Goal: Task Accomplishment & Management: Use online tool/utility

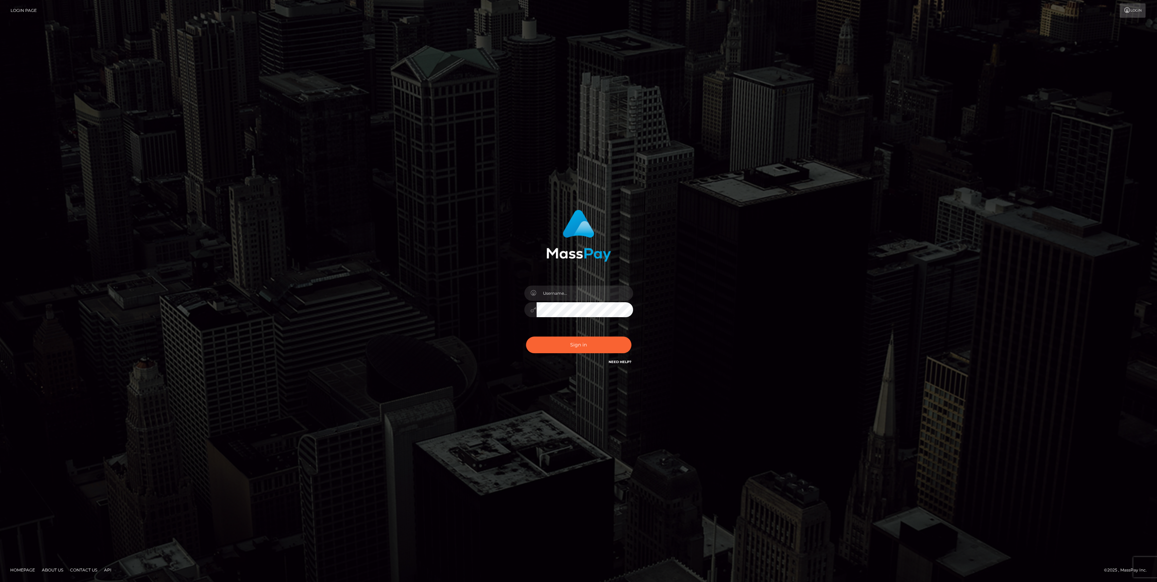
click at [614, 357] on div "Sign in Need Help?" at bounding box center [578, 348] width 119 height 30
type input "bengreen"
click at [616, 347] on button "Sign in" at bounding box center [578, 345] width 105 height 17
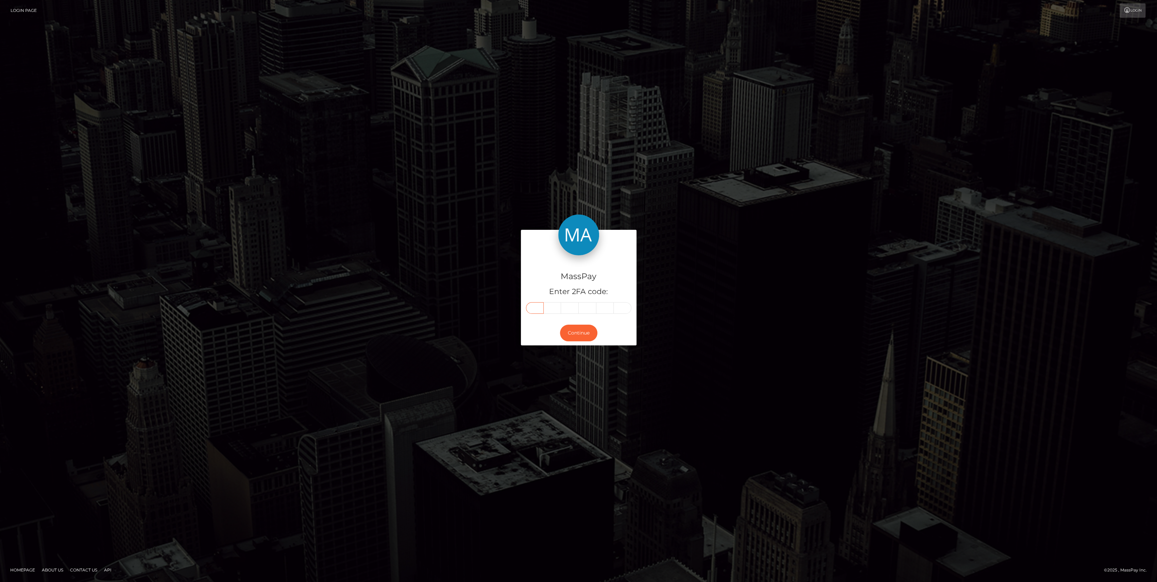
drag, startPoint x: 524, startPoint y: 312, endPoint x: 536, endPoint y: 308, distance: 12.9
paste input "6"
type input "6"
type input "2"
type input "6"
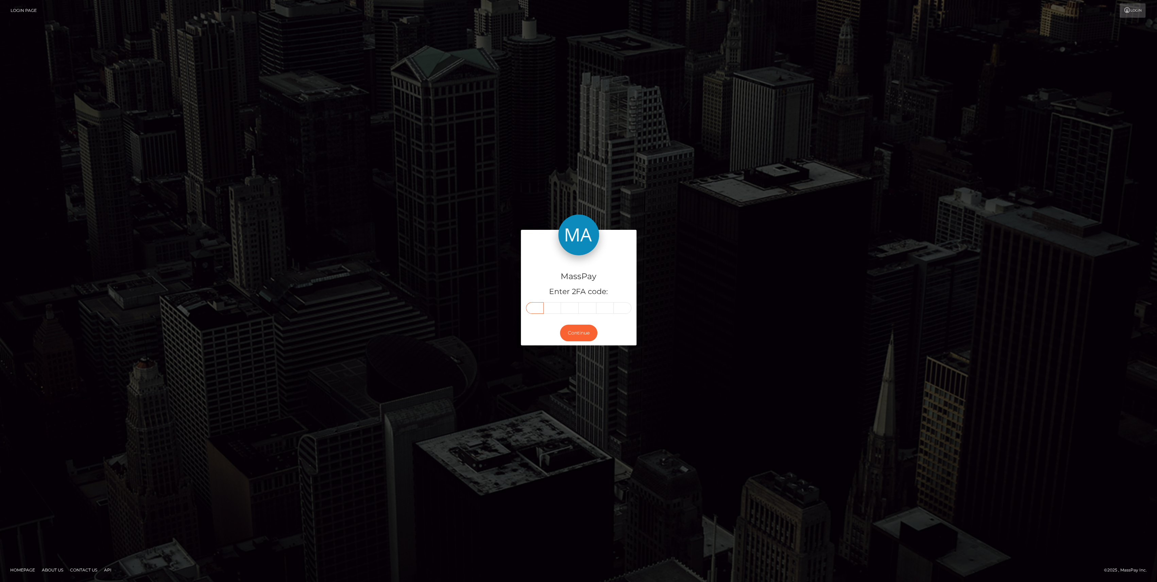
type input "4"
type input "1"
click at [574, 341] on div "Continue" at bounding box center [579, 333] width 116 height 25
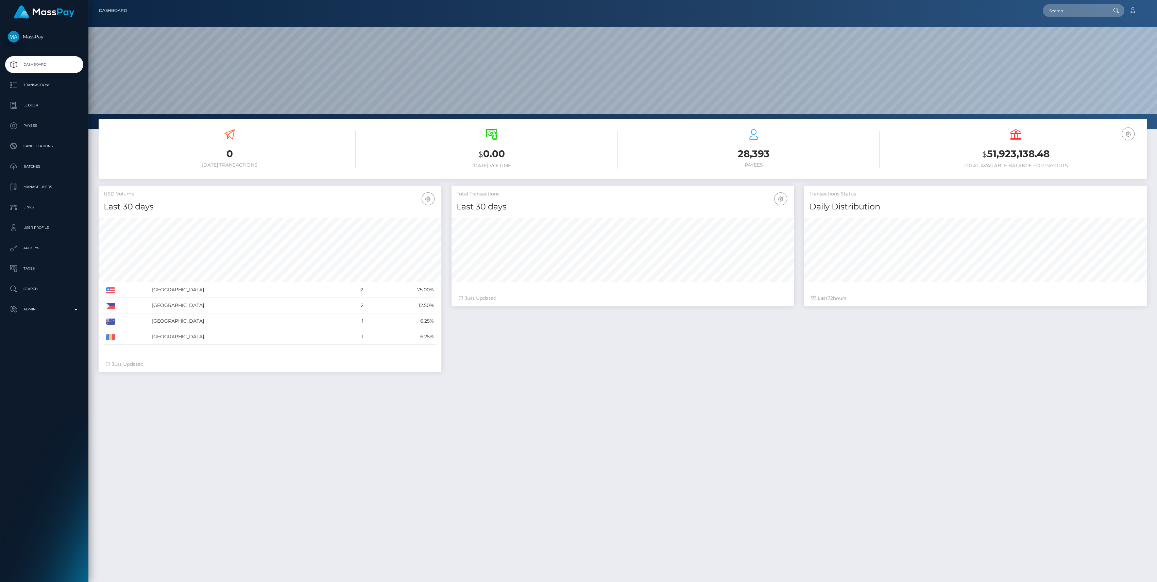
scroll to position [101, 0]
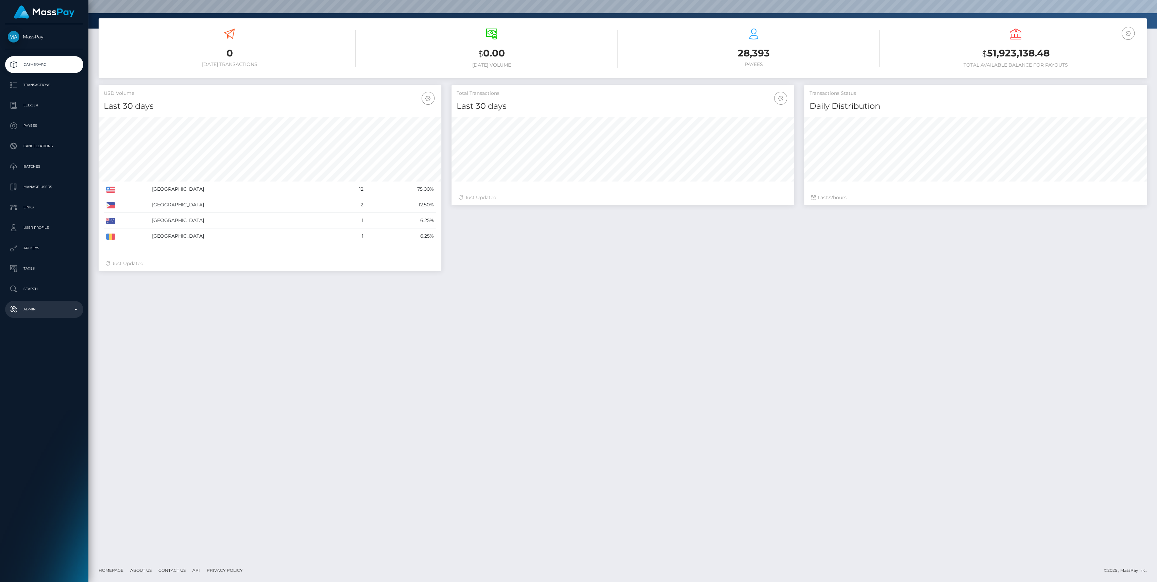
click at [47, 310] on p "Admin" at bounding box center [44, 309] width 73 height 10
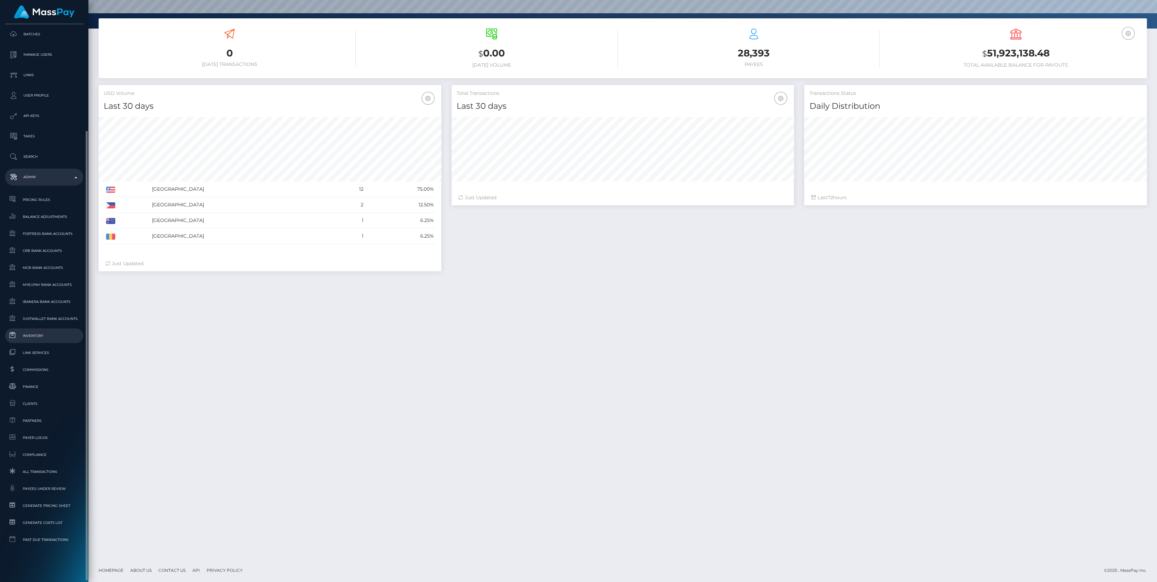
click at [40, 340] on link "Inventory" at bounding box center [44, 336] width 78 height 15
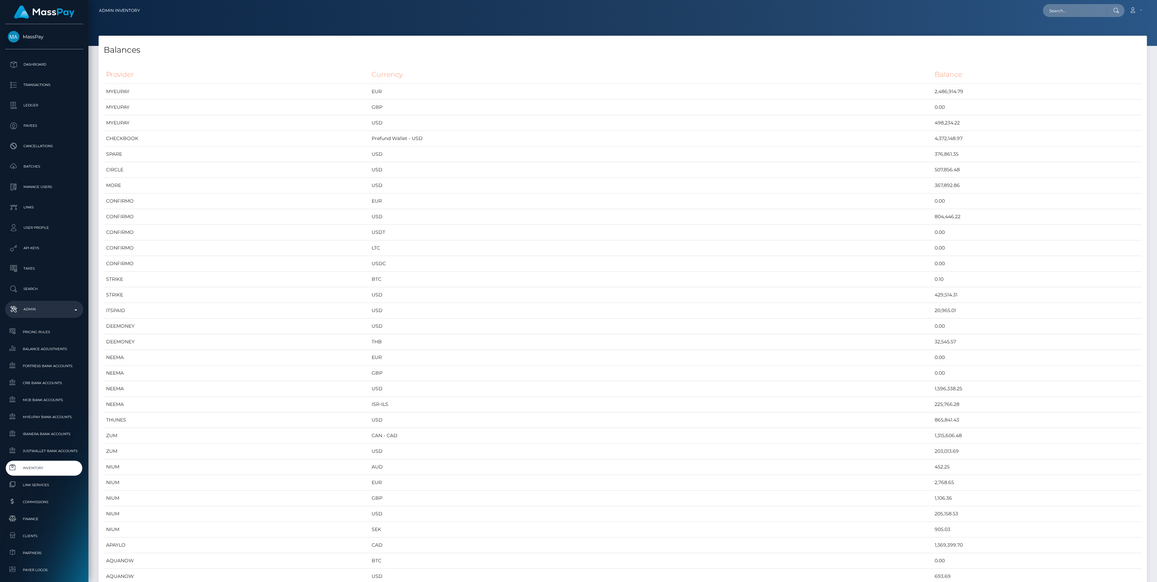
scroll to position [3546, 1048]
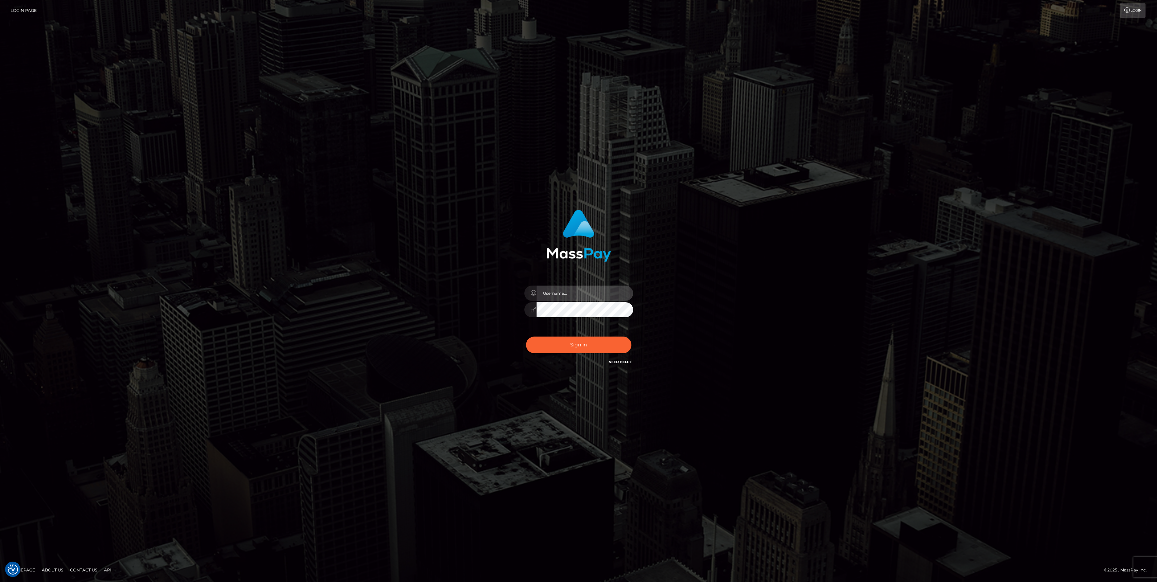
type input "bengreen"
click at [597, 333] on div "0cAFcWeA7Ttg7osJjUkWzkR3ZqbbKJ3EzKLvTE_p98wk5mDKeRIbL7IPr9gZIZrwFOj2QiZnSBySOHS…" at bounding box center [578, 348] width 119 height 30
type input "bengreen"
click at [589, 352] on button "Sign in" at bounding box center [578, 345] width 105 height 17
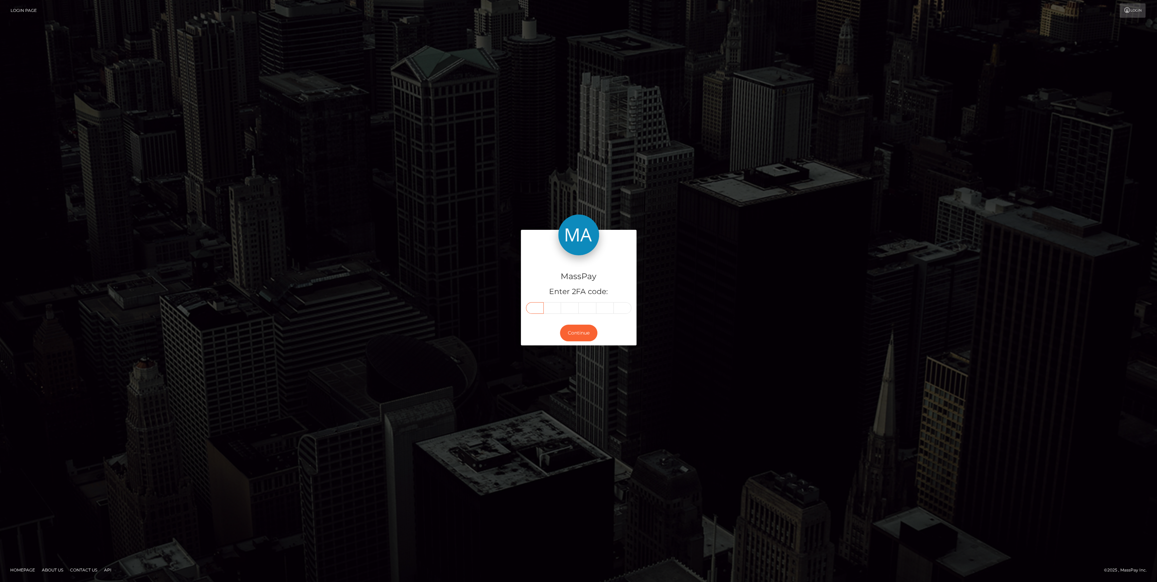
paste input "7"
type input "7"
type input "0"
type input "6"
type input "5"
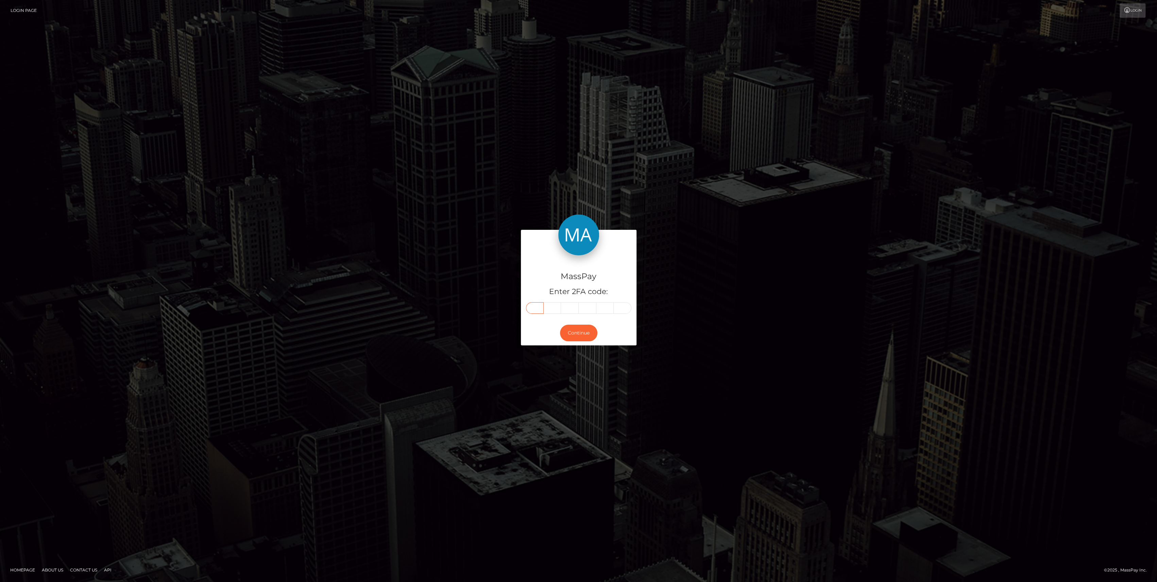
type input "9"
type input "3"
click at [581, 335] on button "Continue" at bounding box center [578, 333] width 37 height 17
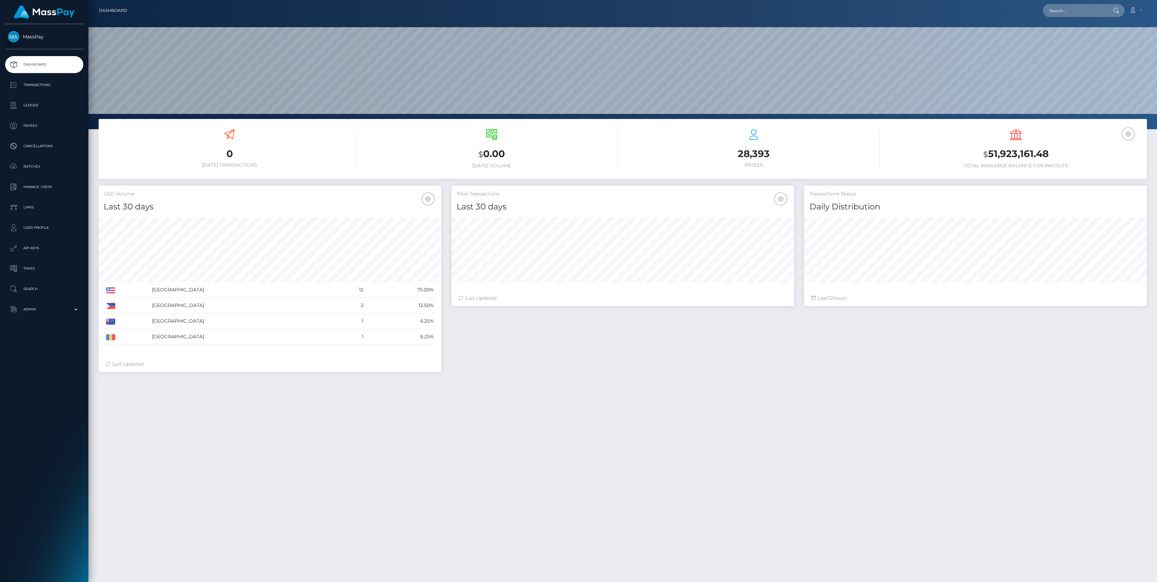
scroll to position [120, 343]
click at [41, 306] on p "Admin" at bounding box center [44, 309] width 73 height 10
click at [39, 468] on span "Inventory" at bounding box center [44, 468] width 73 height 8
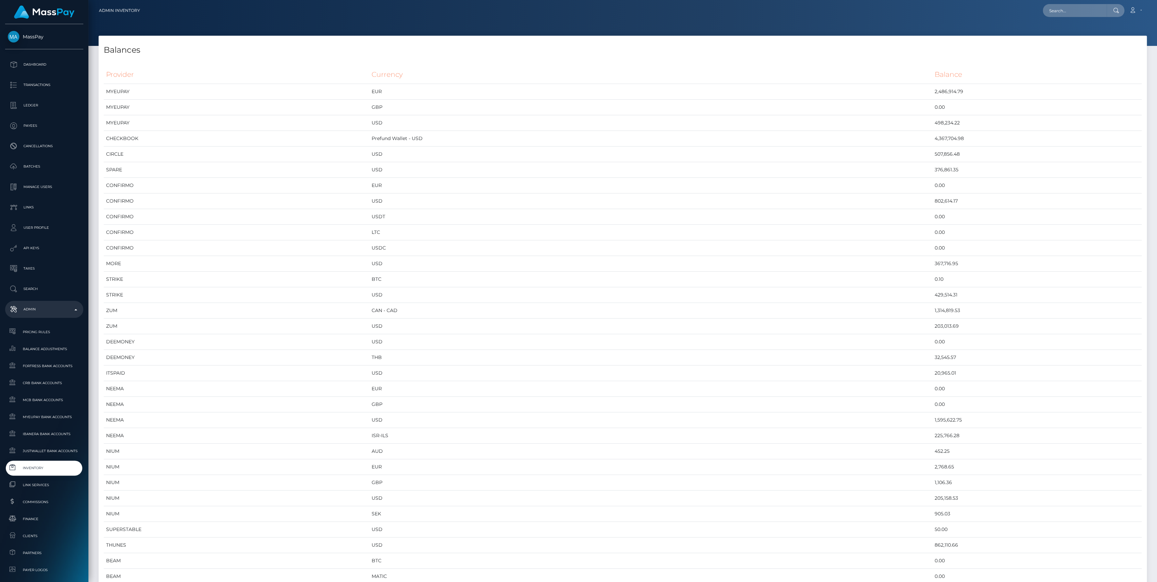
scroll to position [3546, 1048]
click at [32, 474] on link "Inventory" at bounding box center [44, 468] width 78 height 15
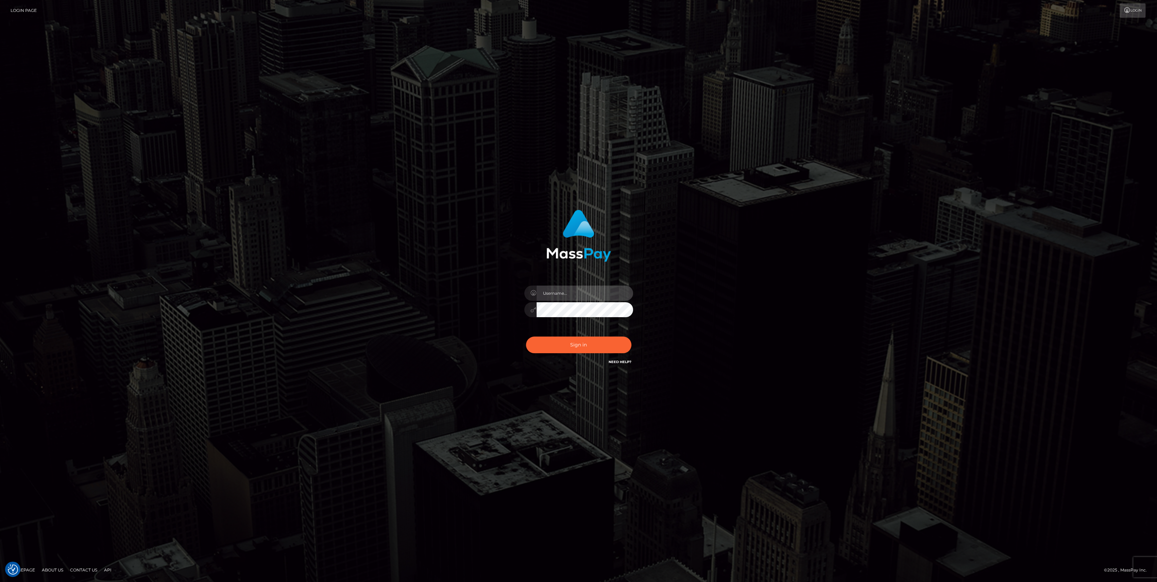
type input "bengreen"
click at [558, 355] on div "0cAFcWeA4b4qMcvktzl-CULBRgmk6kw8ij3E6ZqJH2fHRPVYLniDSHXFM-WAvsHEOkRj9w1lRe-Z679…" at bounding box center [578, 348] width 119 height 30
click at [558, 354] on div "0cAFcWeA4b4qMcvktzl-CULBRgmk6kw8ij3E6ZqJH2fHRPVYLniDSHXFM-WAvsHEOkRj9w1lRe-Z679…" at bounding box center [578, 348] width 119 height 30
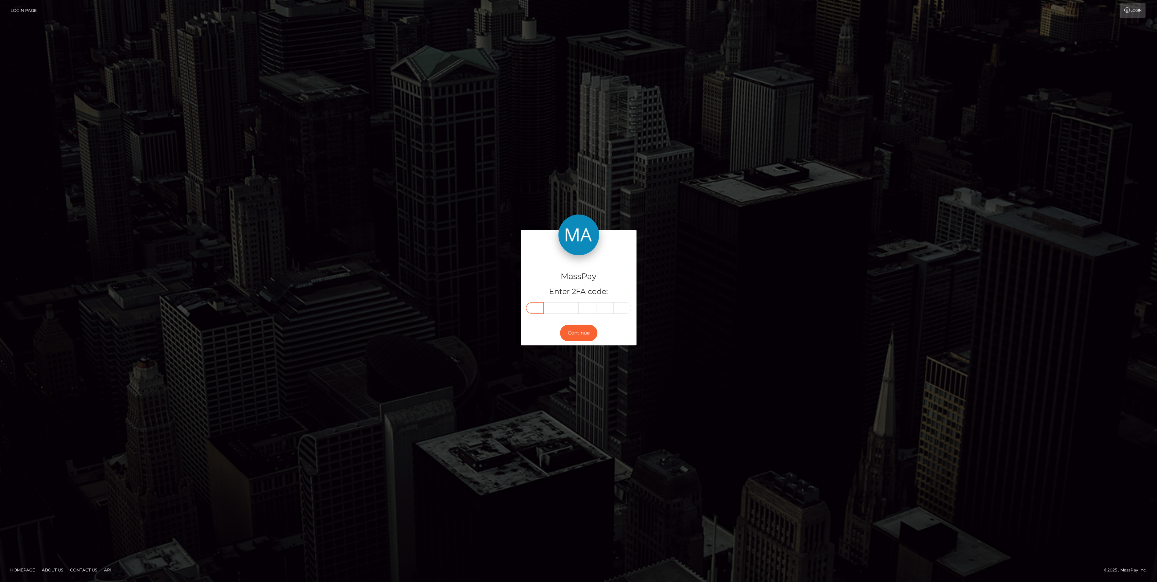
paste input "4"
type input "4"
type input "6"
type input "7"
type input "2"
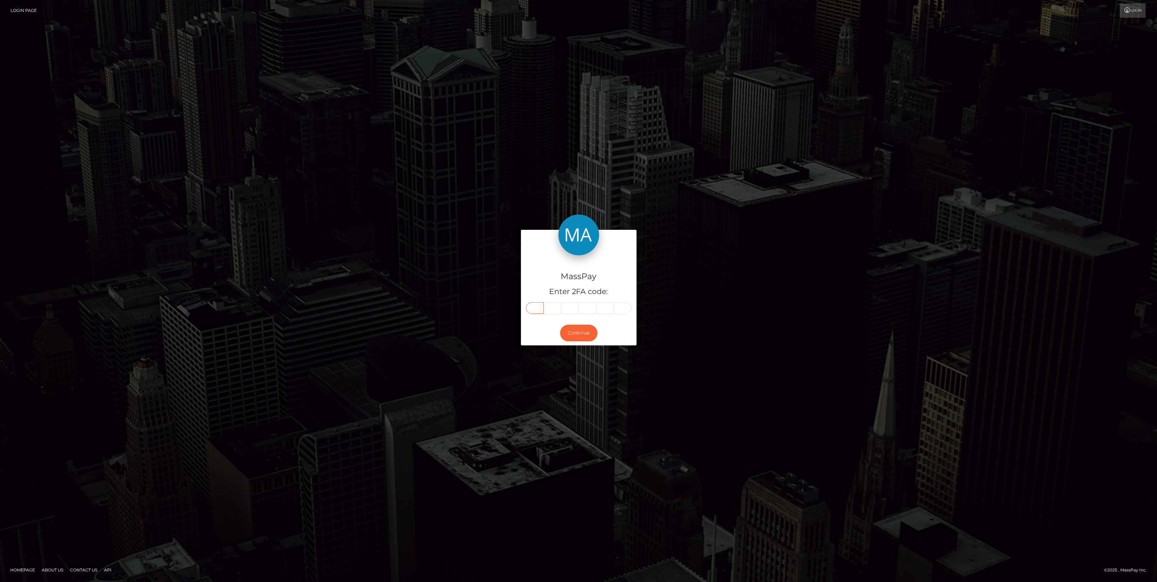
type input "1"
type input "4"
click at [579, 337] on button "Continue" at bounding box center [578, 333] width 37 height 17
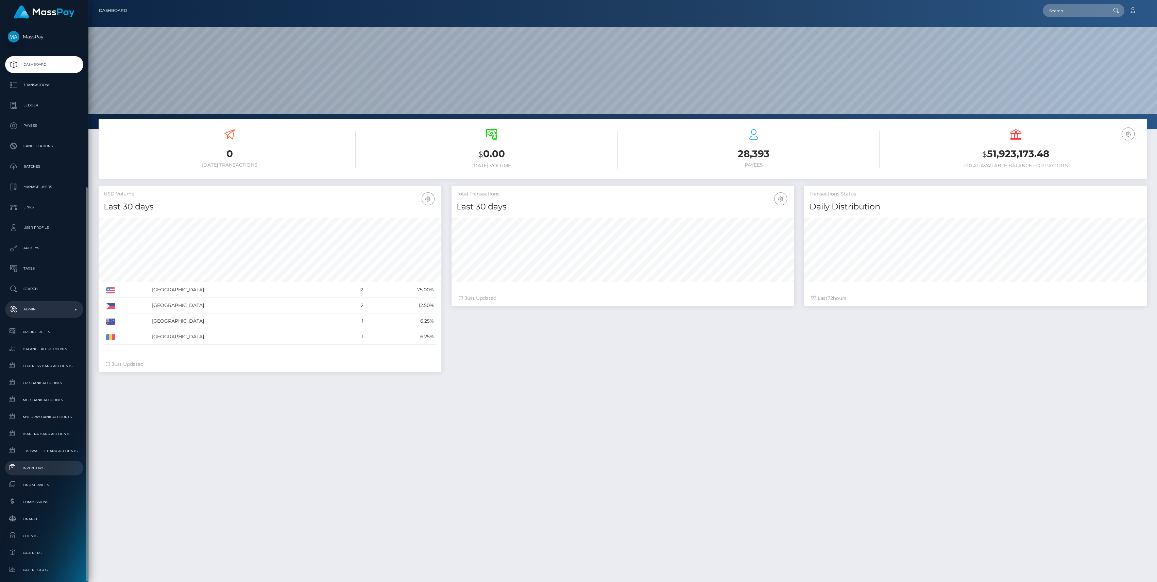
scroll to position [120, 343]
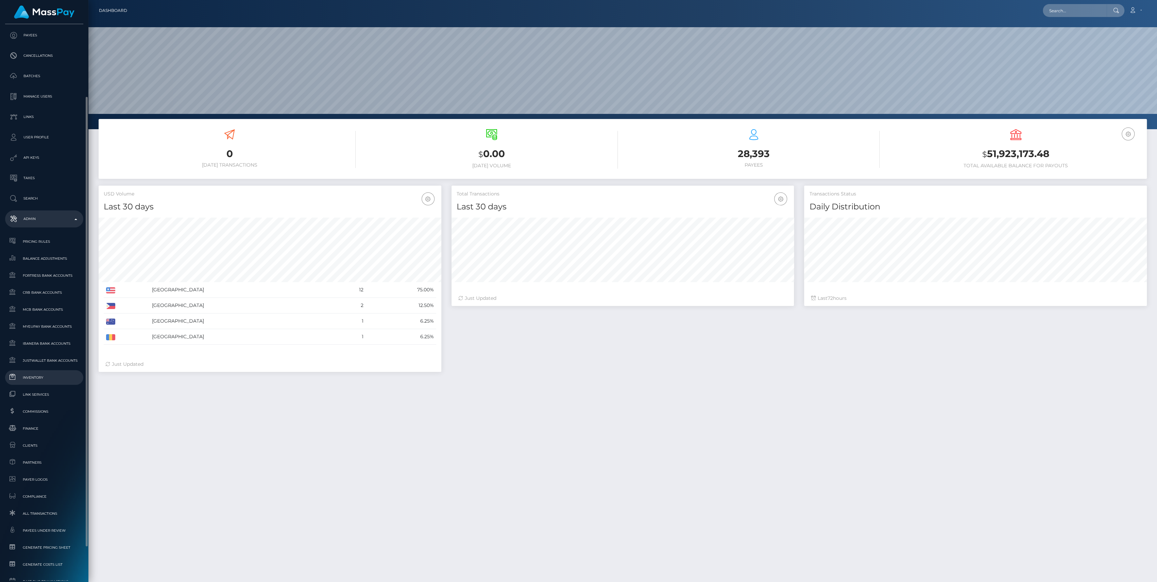
click at [49, 378] on span "Inventory" at bounding box center [44, 378] width 73 height 8
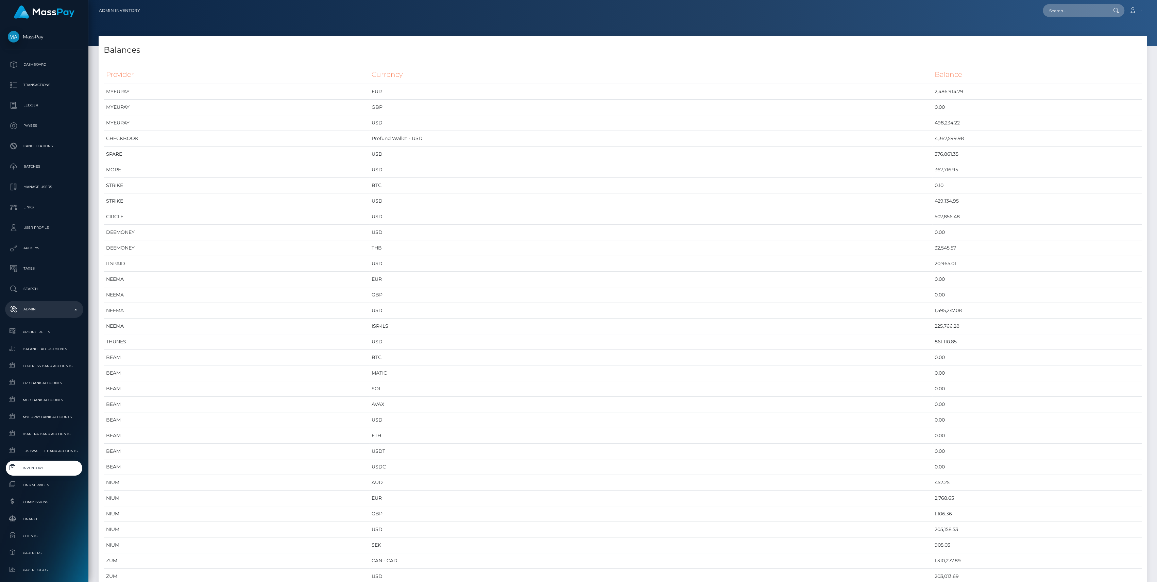
scroll to position [3546, 1048]
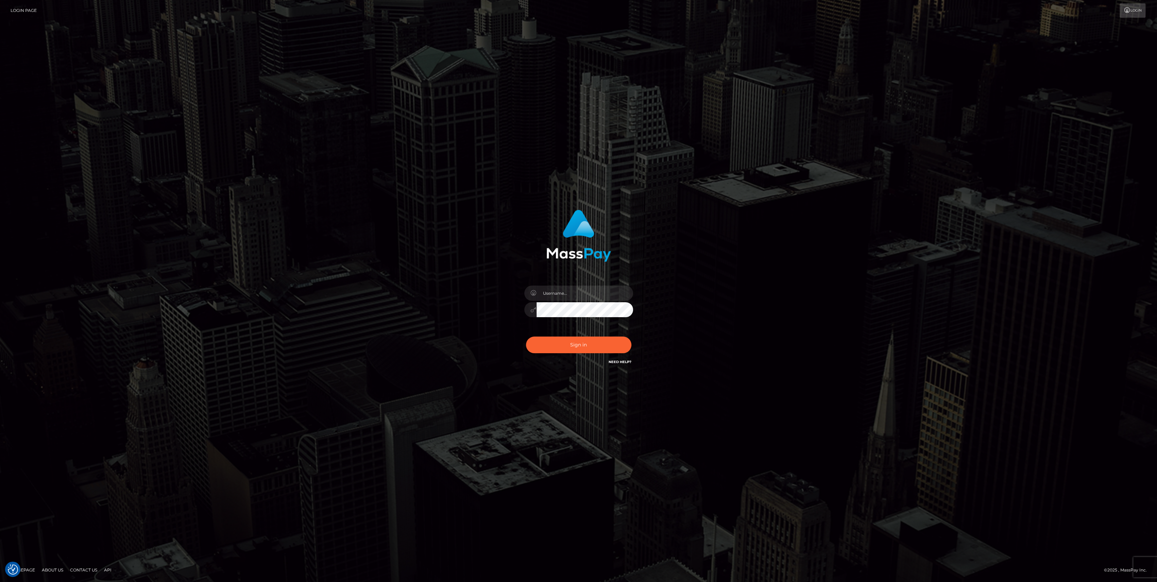
type input "bengreen"
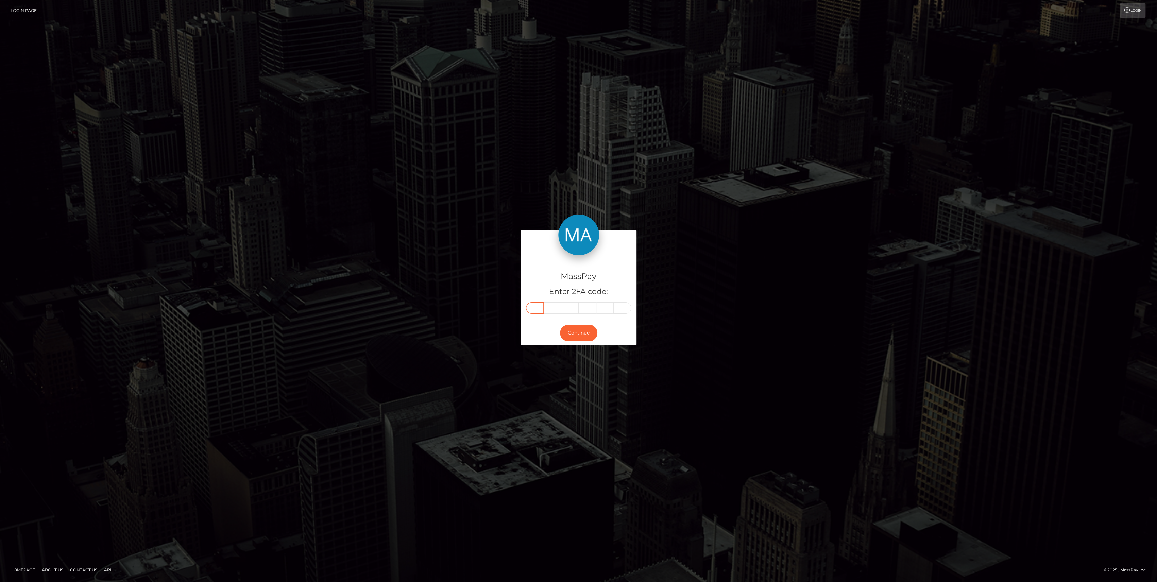
paste input "1"
type input "1"
type input "7"
type input "6"
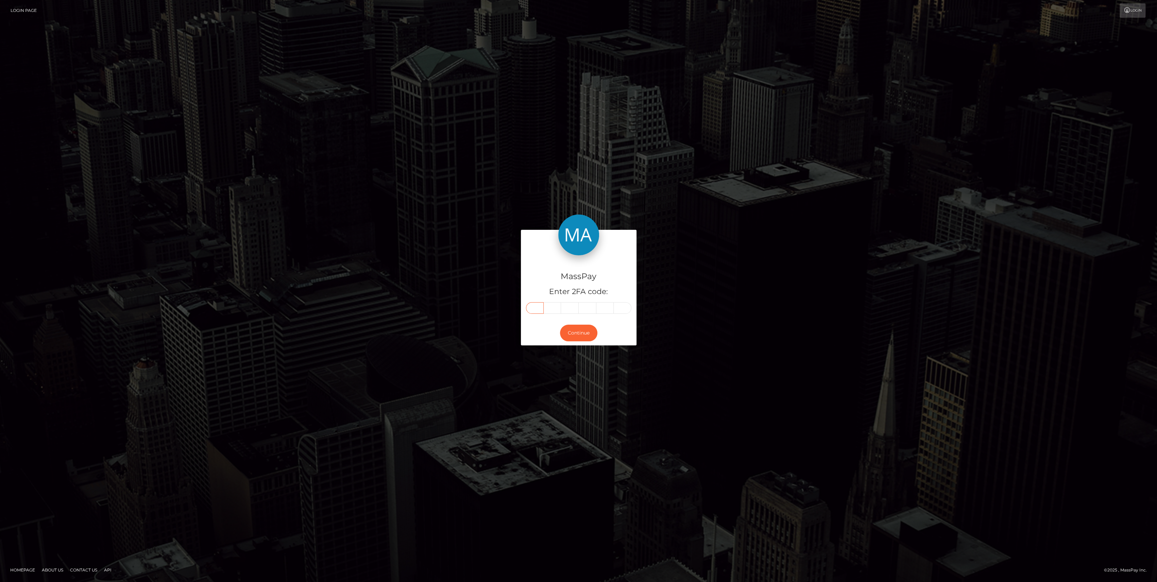
type input "7"
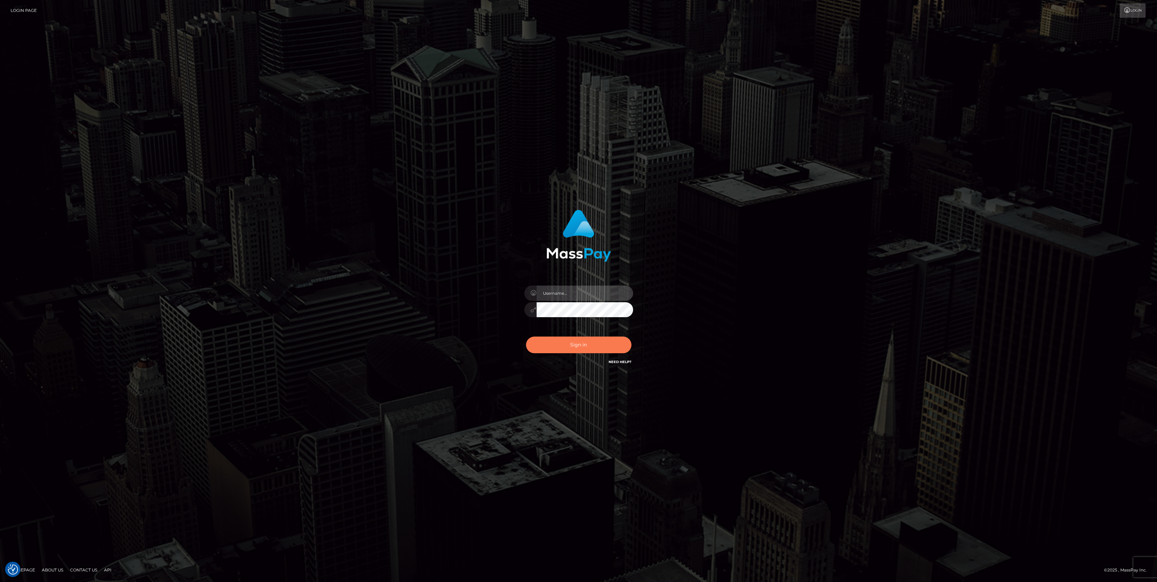
type input "bengreen"
click at [570, 339] on button "Sign in" at bounding box center [578, 345] width 105 height 17
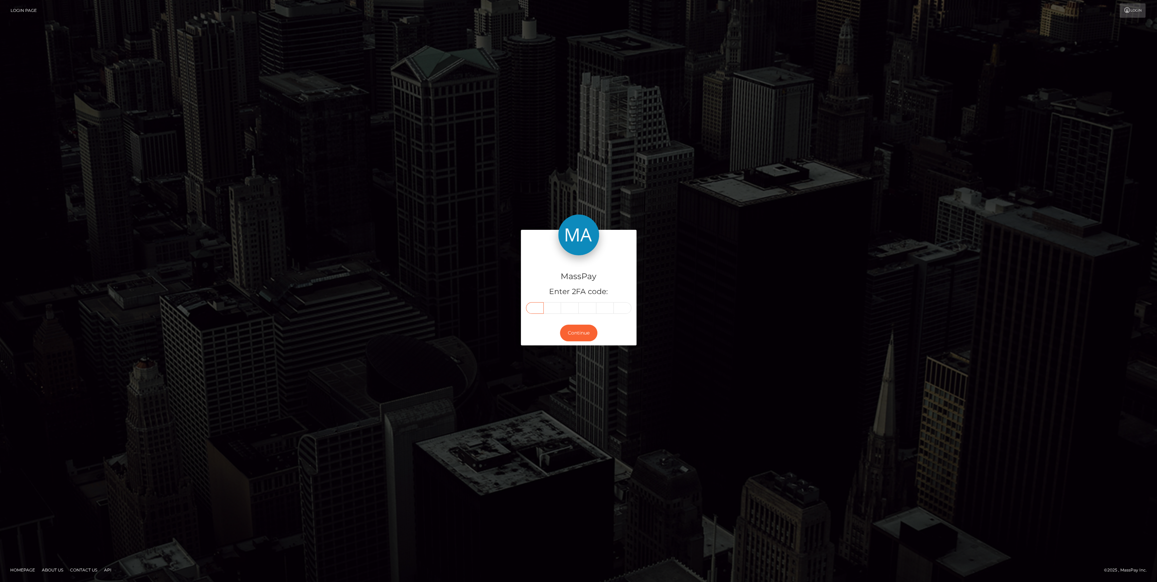
drag, startPoint x: 546, startPoint y: 310, endPoint x: 536, endPoint y: 317, distance: 11.8
drag, startPoint x: 536, startPoint y: 317, endPoint x: 535, endPoint y: 307, distance: 9.6
paste input "1"
type input "1"
type input "7"
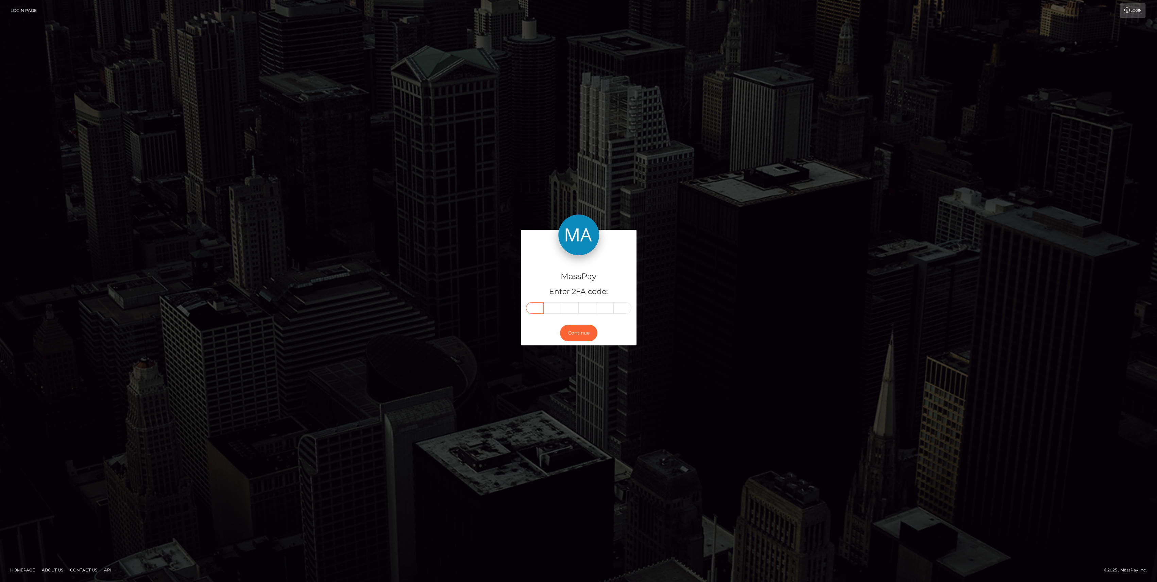
type input "6"
type input "7"
click at [566, 330] on button "Continue" at bounding box center [578, 333] width 37 height 17
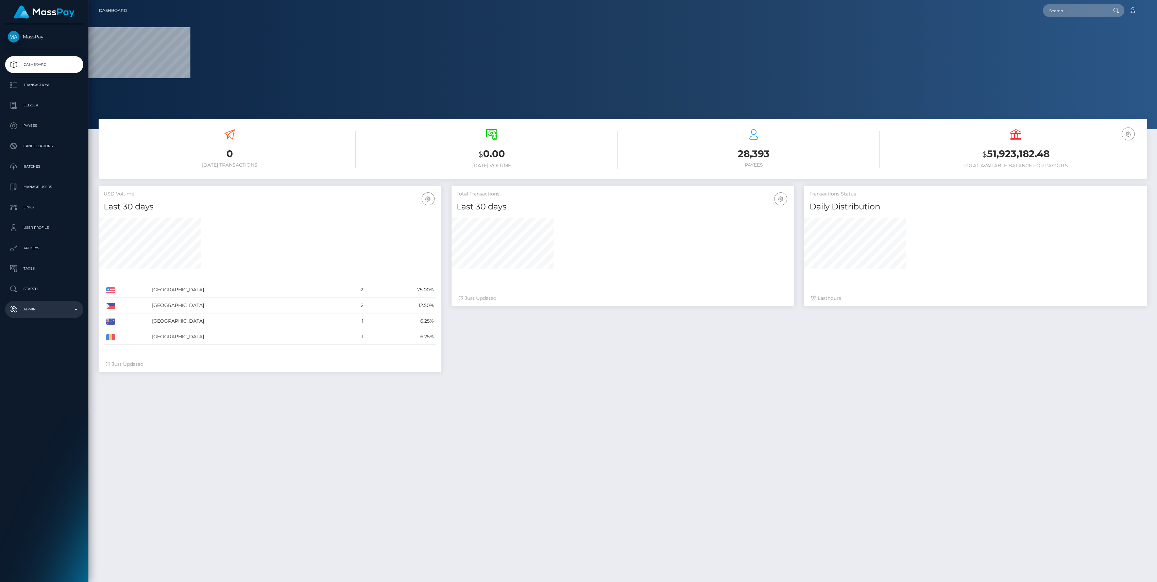
click at [22, 314] on p "Admin" at bounding box center [44, 309] width 73 height 10
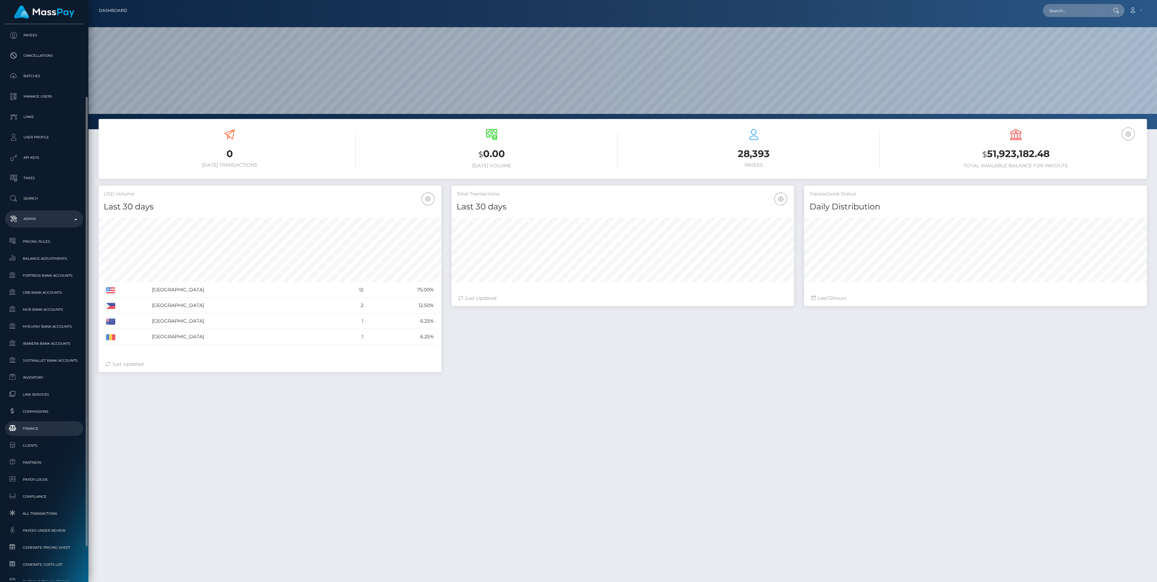
scroll to position [120, 343]
click at [35, 433] on link "Finance" at bounding box center [44, 428] width 78 height 15
click at [32, 374] on span "Inventory" at bounding box center [44, 378] width 73 height 8
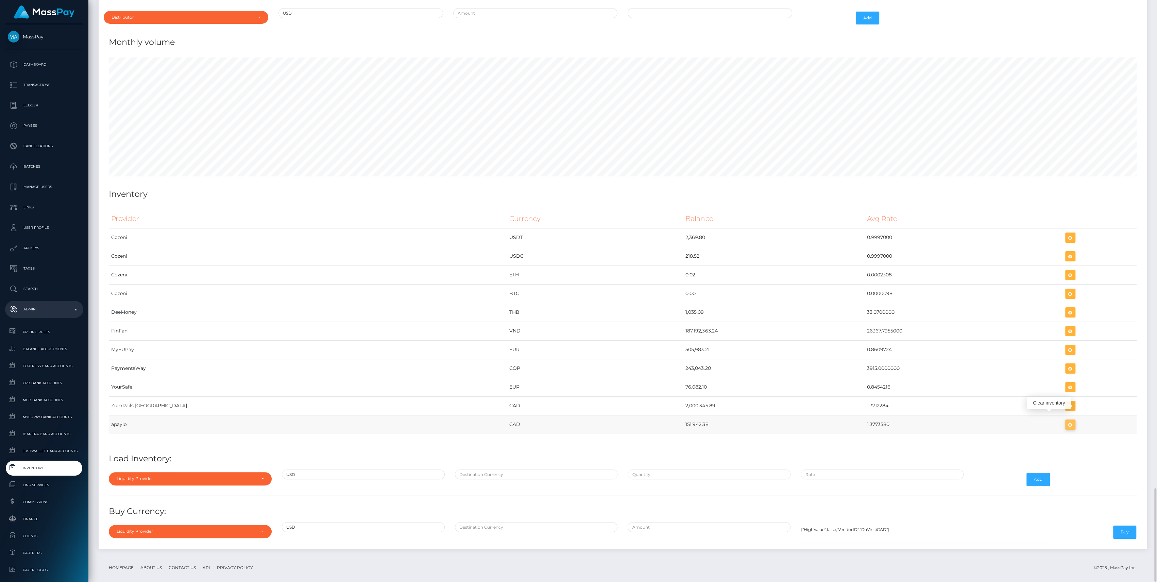
scroll to position [3546, 1048]
drag, startPoint x: 529, startPoint y: 423, endPoint x: 845, endPoint y: 411, distance: 315.8
click at [845, 415] on tr "apaylo CAD 151,942.38 1.3773580" at bounding box center [623, 424] width 1028 height 19
copy tr "151,942.38 1.3773580"
click at [1063, 416] on td at bounding box center [1100, 424] width 74 height 19
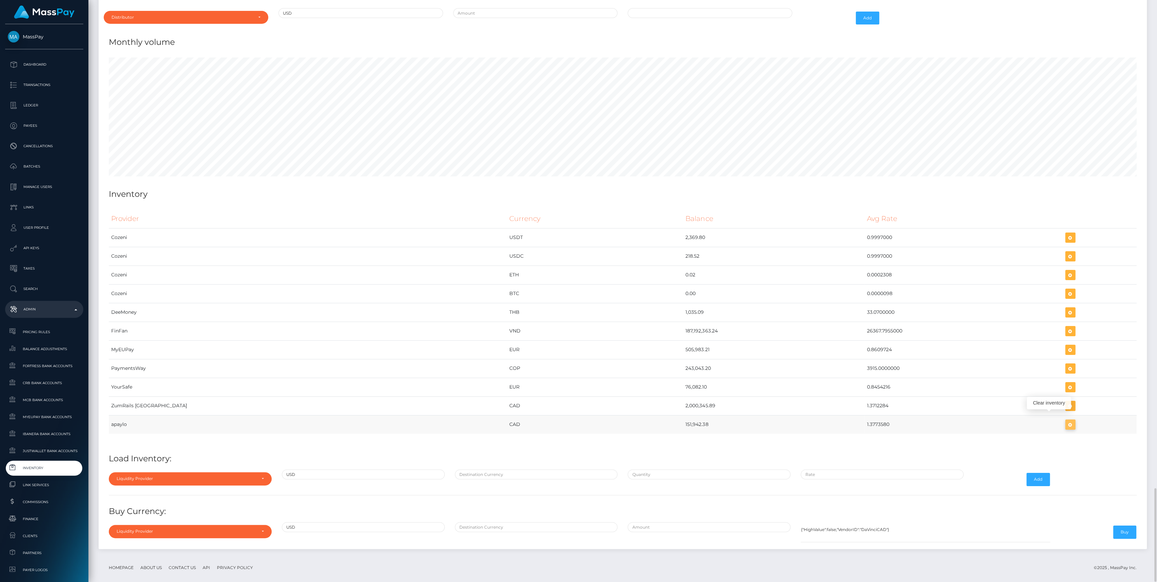
click at [1066, 421] on icon "button" at bounding box center [1070, 425] width 8 height 9
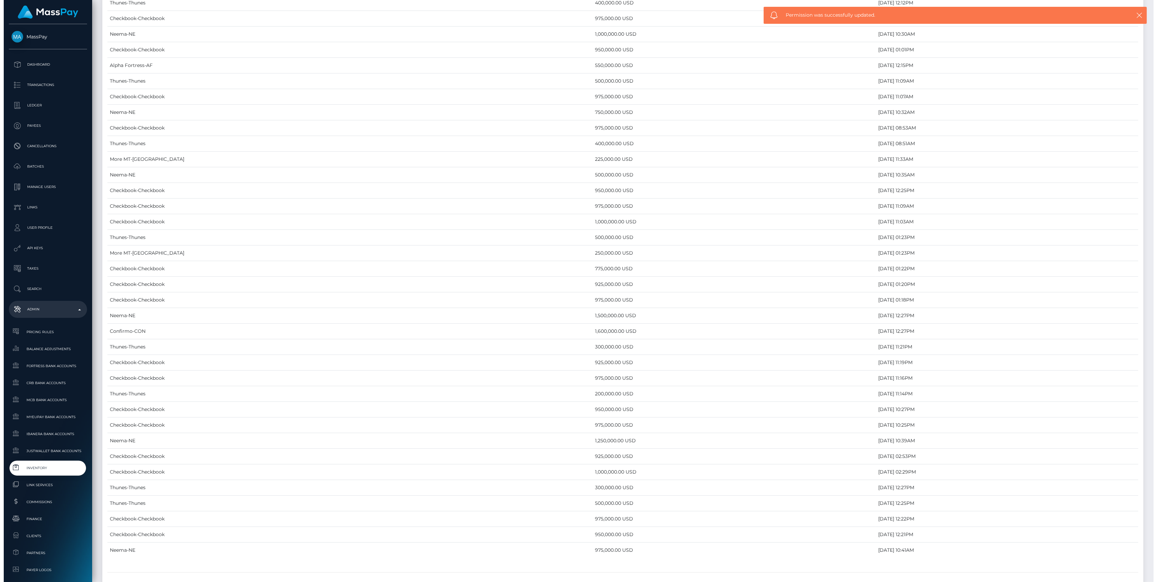
scroll to position [3040, 0]
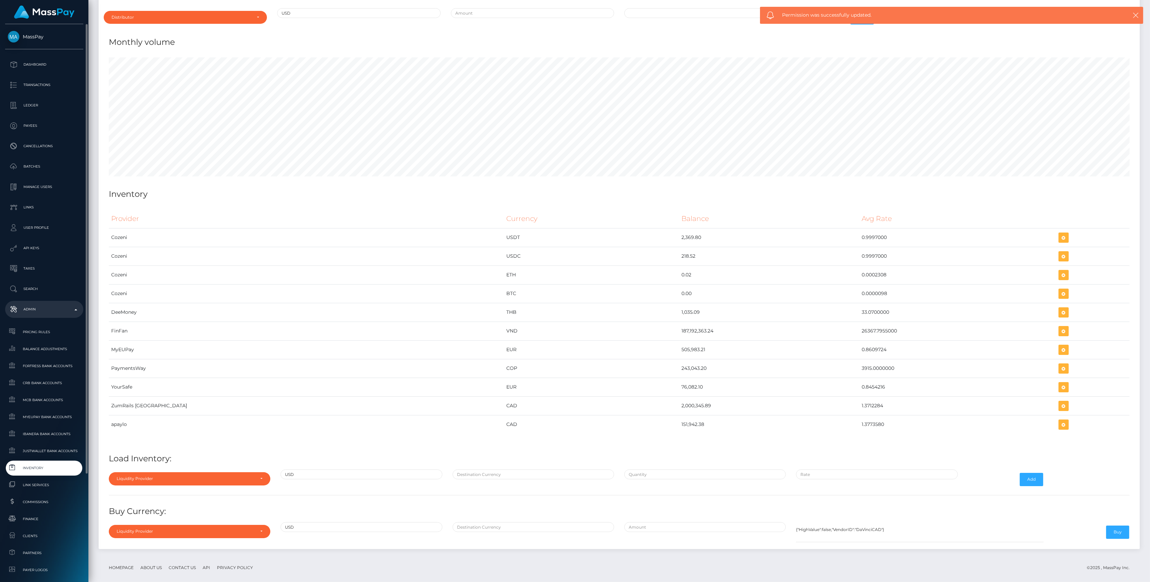
click at [38, 466] on span "Inventory" at bounding box center [44, 468] width 73 height 8
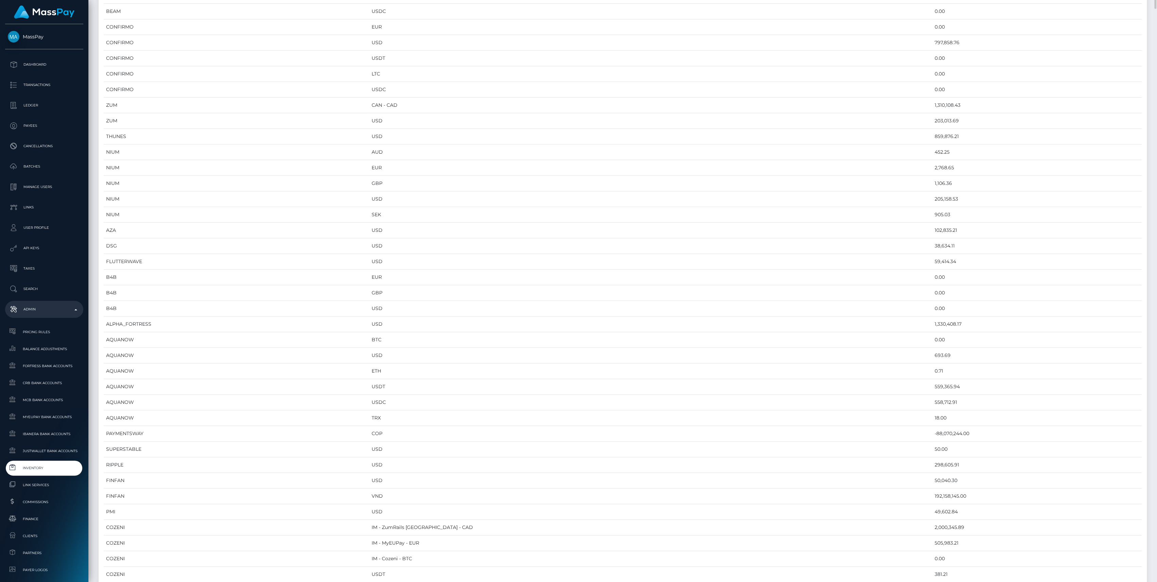
scroll to position [0, 0]
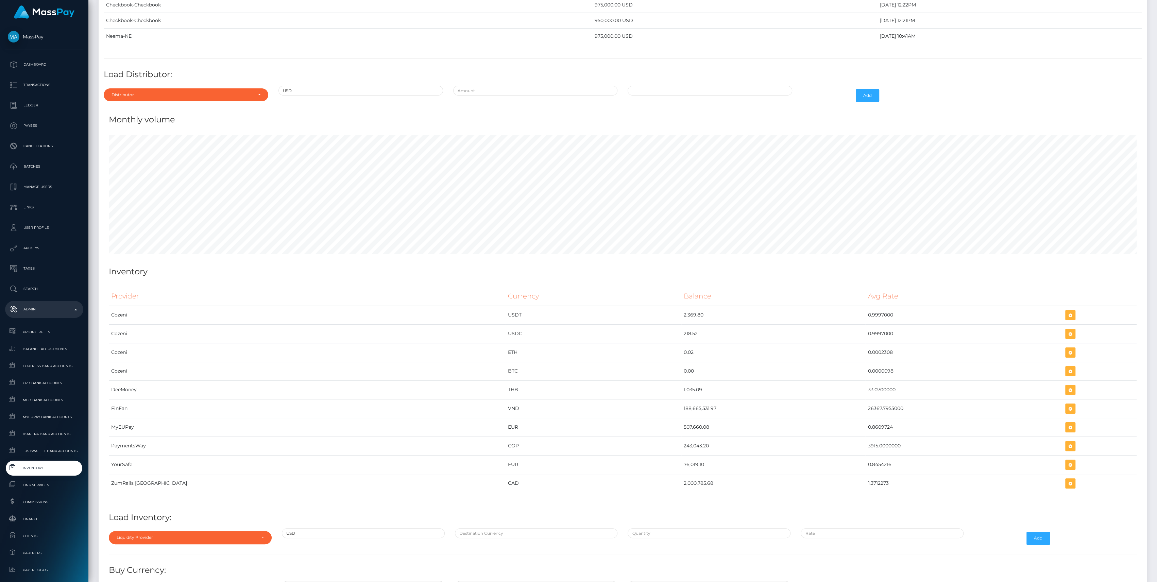
scroll to position [3006, 0]
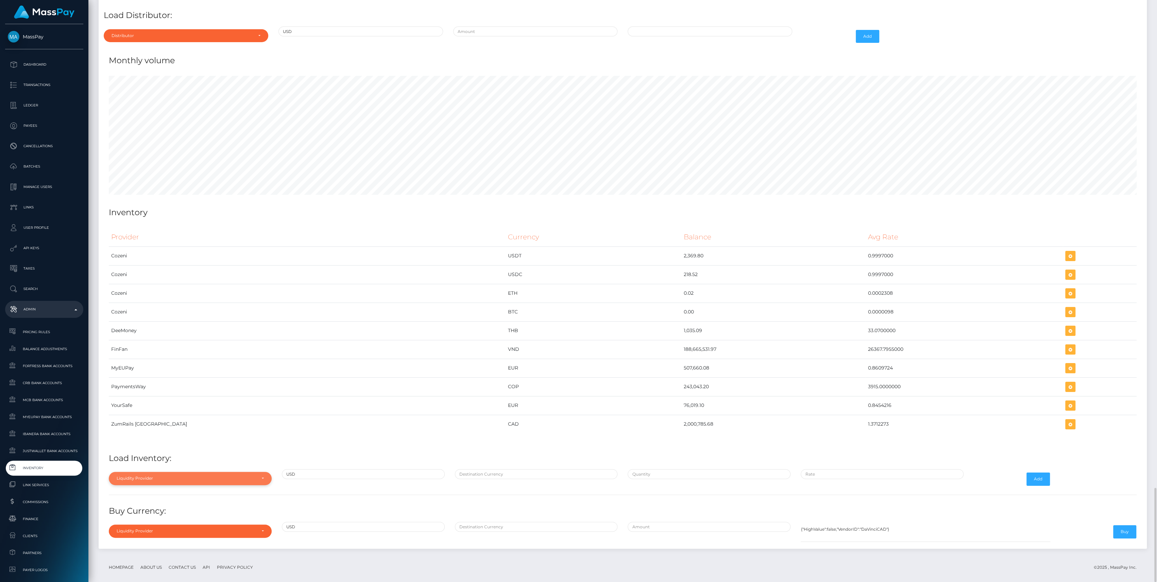
click at [163, 472] on div "Liquidity Provider" at bounding box center [190, 478] width 163 height 13
click at [136, 370] on input "Search" at bounding box center [190, 375] width 157 height 10
type input "apa"
click at [133, 442] on link "apaylo" at bounding box center [190, 448] width 163 height 13
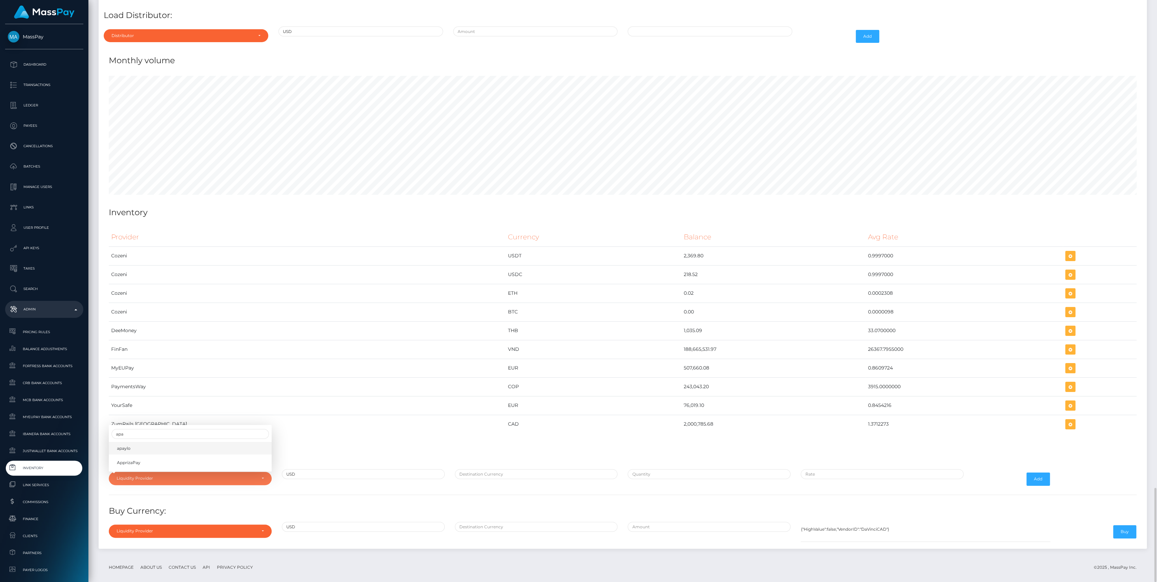
select select "apaylo"
click at [475, 469] on input "text" at bounding box center [536, 474] width 163 height 10
type input "CAD"
click at [658, 469] on input "text" at bounding box center [709, 474] width 163 height 10
paste input "1,000,000.0000000"
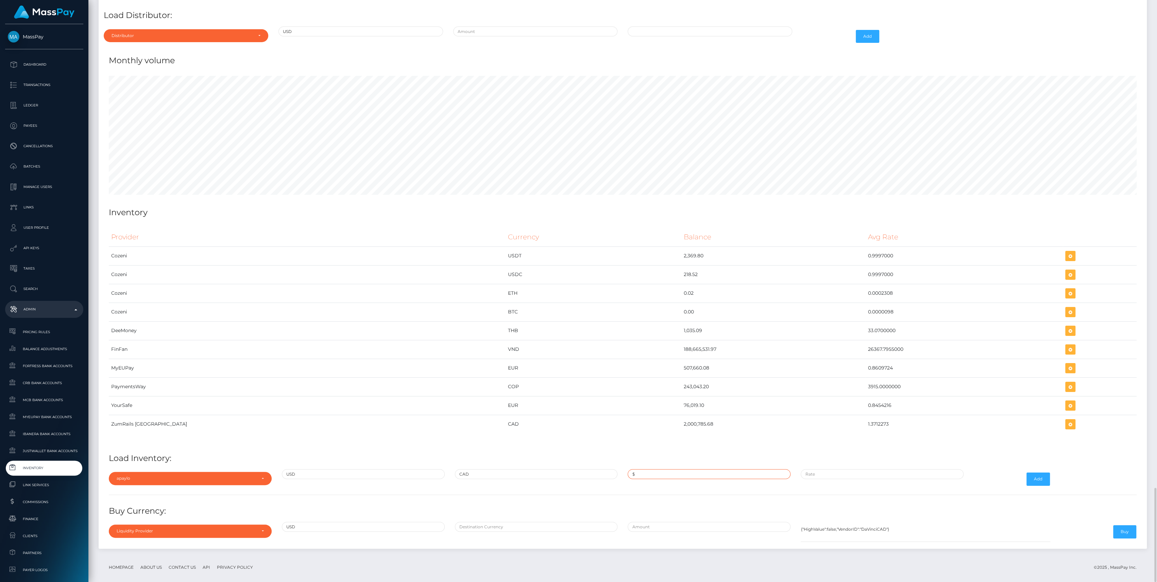
type input "$1,000,000.0000000"
click at [680, 469] on input "$1,000,000.0000000" at bounding box center [709, 474] width 163 height 10
paste input "1.3805000"
type input "$1.3805000"
click at [1032, 473] on button "Add" at bounding box center [1038, 479] width 23 height 13
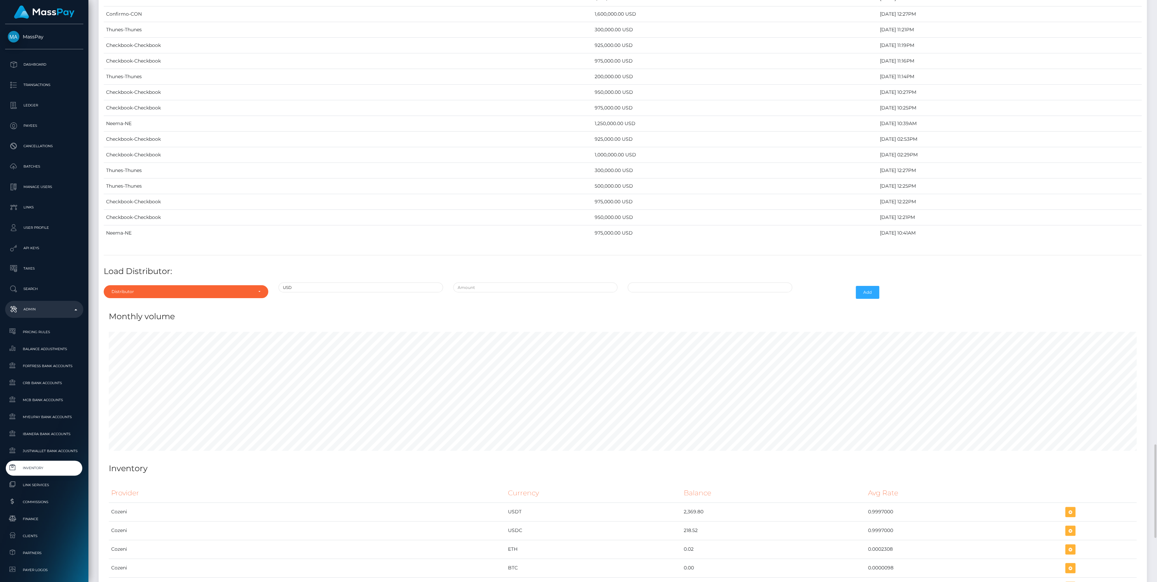
scroll to position [3040, 0]
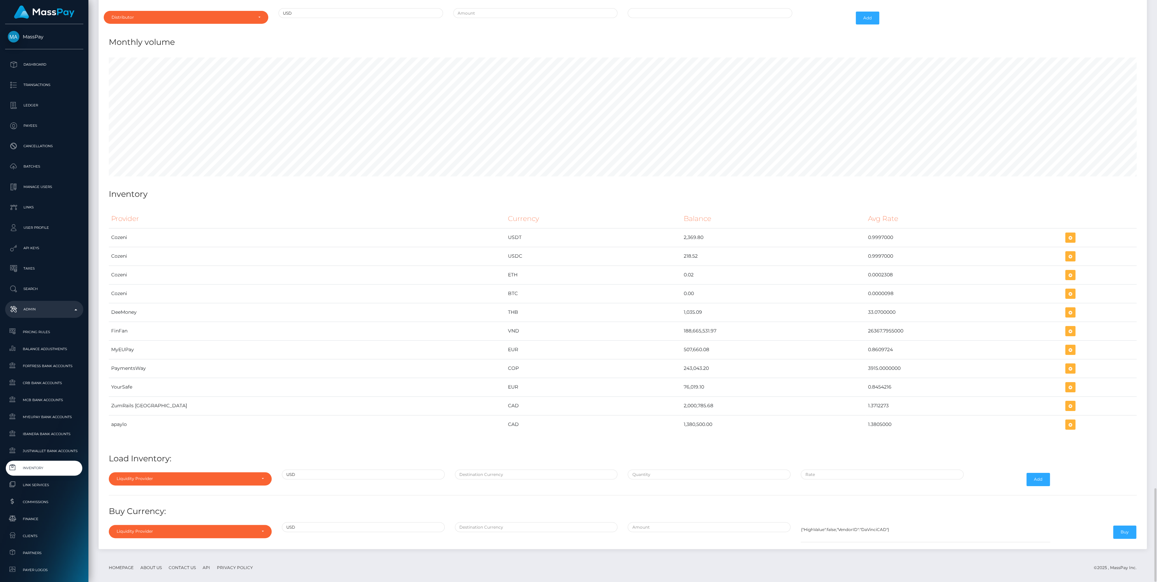
drag, startPoint x: 587, startPoint y: 416, endPoint x: 895, endPoint y: 431, distance: 308.8
click at [895, 431] on div "Provider Currency Balance Avg Rate Cozeni USDT 2,369.80" at bounding box center [623, 325] width 1028 height 233
click at [205, 475] on div "Liquidity Provider" at bounding box center [190, 478] width 163 height 13
click at [182, 441] on link "apaylo" at bounding box center [190, 447] width 163 height 13
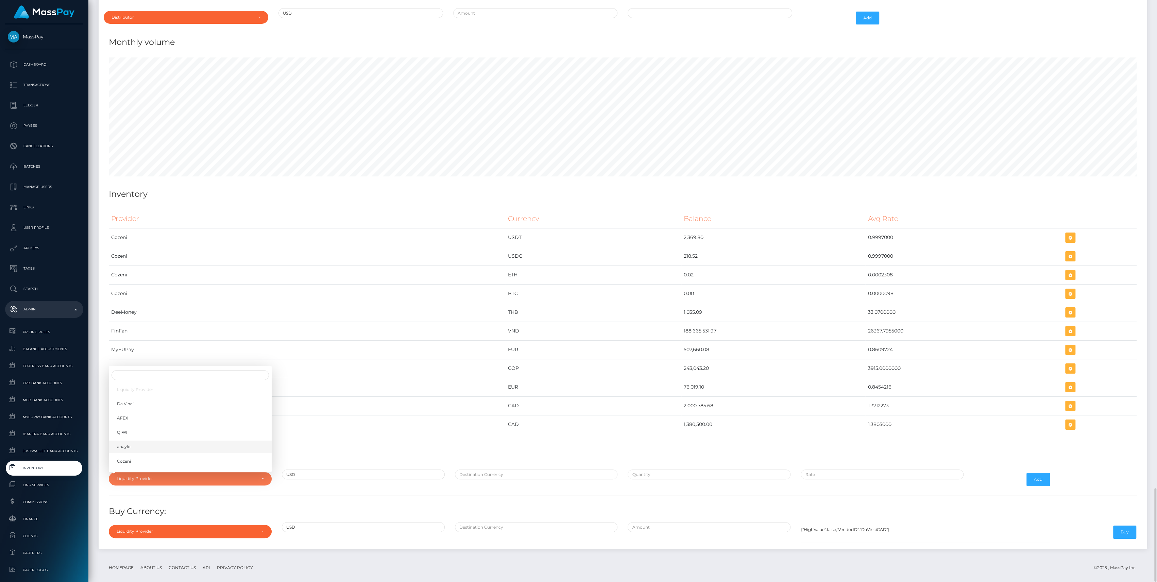
select select "apaylo"
click at [585, 470] on input "text" at bounding box center [536, 475] width 163 height 10
type input "CAD"
type input "$500,000.0000000"
type input "$1.3702000"
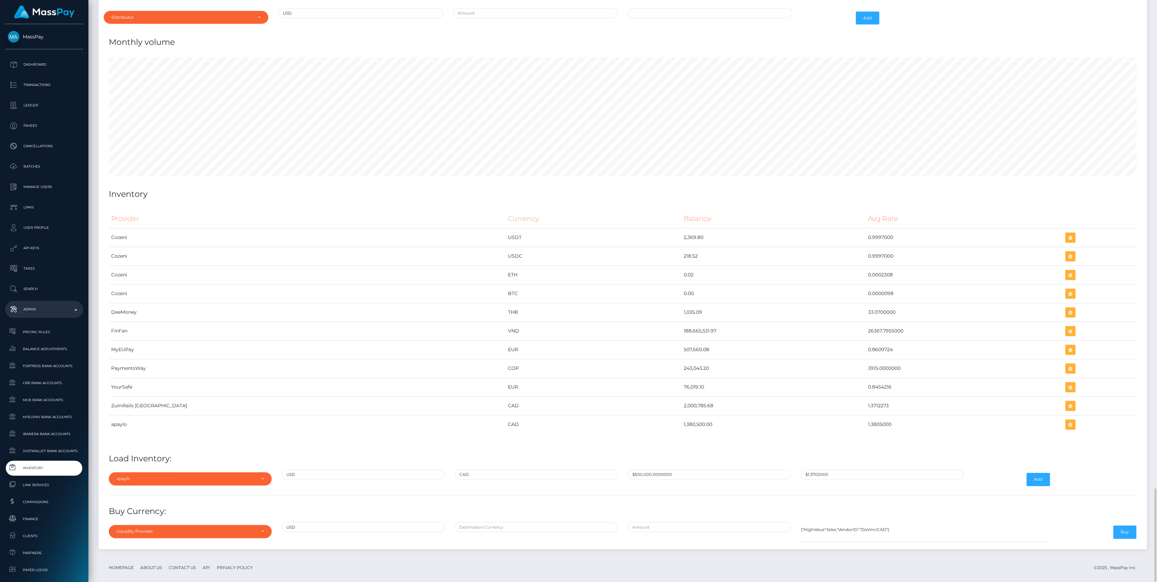
click at [637, 473] on div "$500,000.0000000" at bounding box center [709, 480] width 173 height 20
click at [640, 471] on input "$500,000.0000000" at bounding box center [709, 475] width 163 height 10
paste input "107,419.8023000"
type input "$107,419.8023000"
paste input "1.3775367"
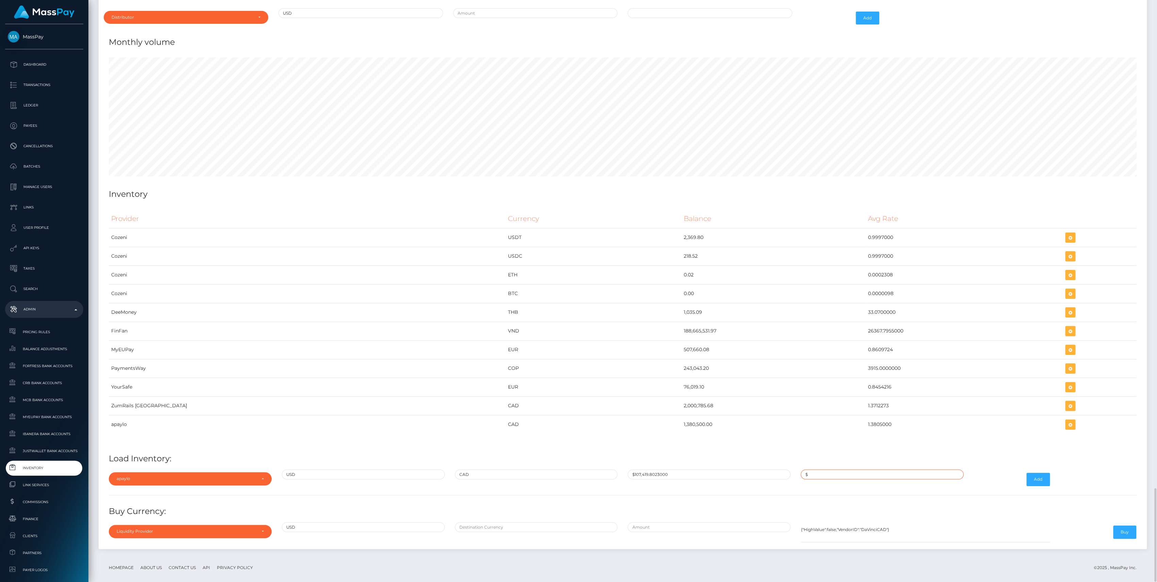
type input "$1.3775367"
click at [1040, 473] on button "Add" at bounding box center [1038, 479] width 23 height 13
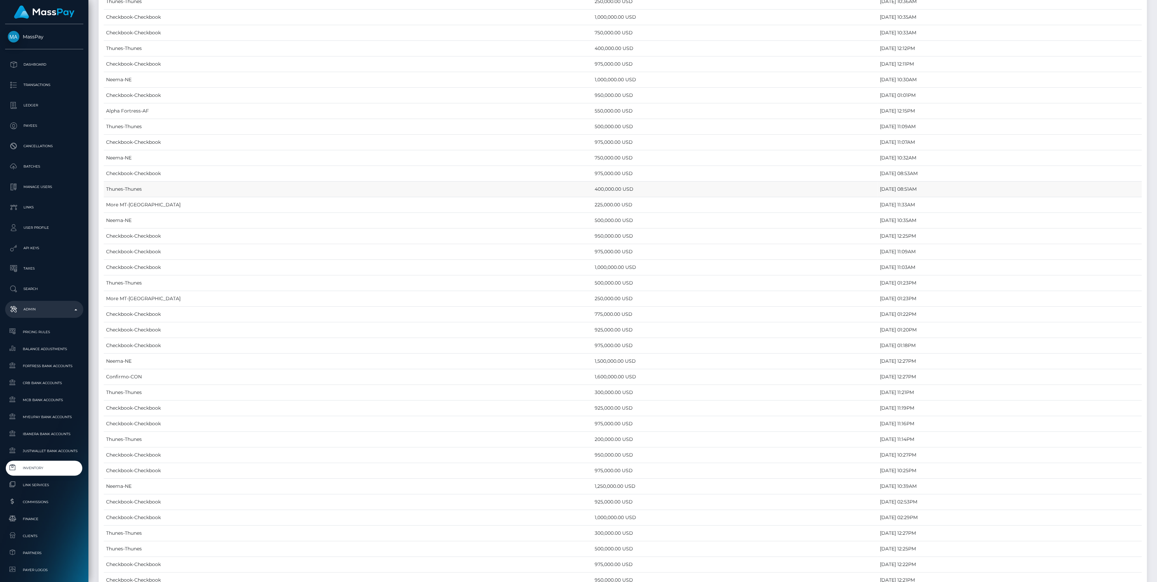
scroll to position [3040, 0]
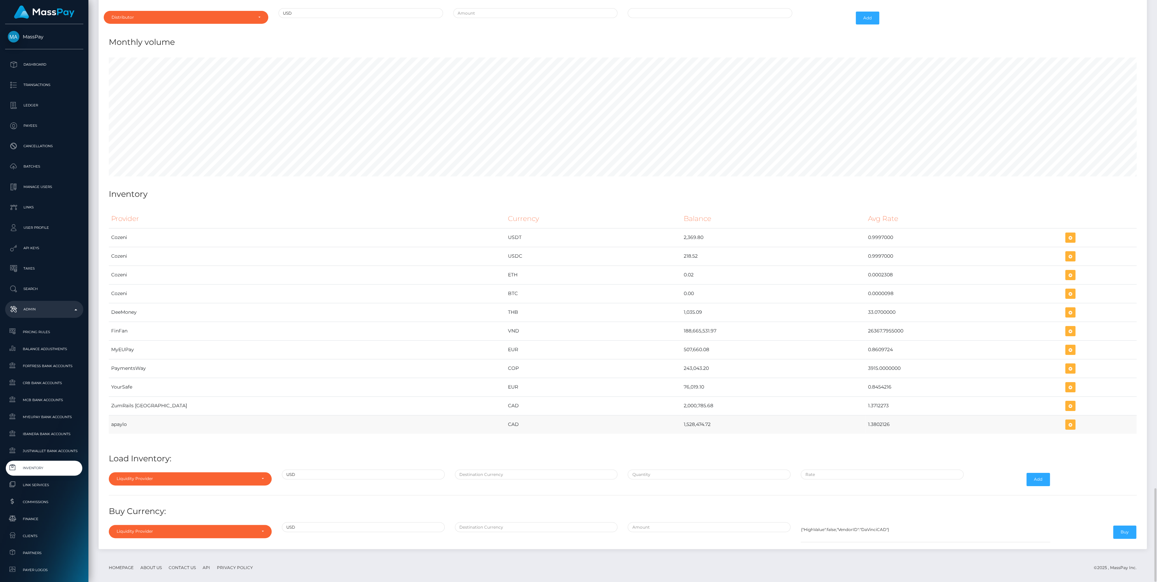
drag, startPoint x: 593, startPoint y: 416, endPoint x: 844, endPoint y: 425, distance: 250.8
click at [844, 425] on tr "apaylo CAD 1,528,474.72 1.3802126" at bounding box center [623, 424] width 1028 height 19
copy tr "1,528,474.72 1.3802126"
click at [1066, 421] on icon "button" at bounding box center [1070, 425] width 8 height 9
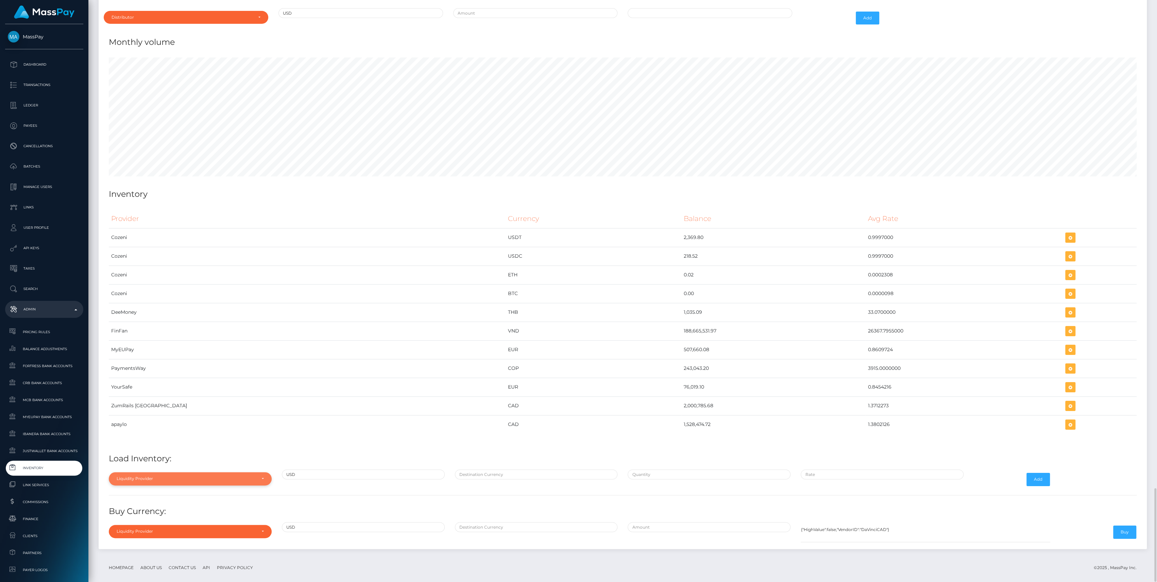
drag, startPoint x: 231, startPoint y: 468, endPoint x: 226, endPoint y: 468, distance: 4.8
click at [229, 472] on div "Liquidity Provider" at bounding box center [190, 478] width 163 height 13
click at [128, 444] on span "apaylo" at bounding box center [124, 447] width 14 height 6
select select "apaylo"
click at [501, 470] on input "text" at bounding box center [536, 475] width 163 height 10
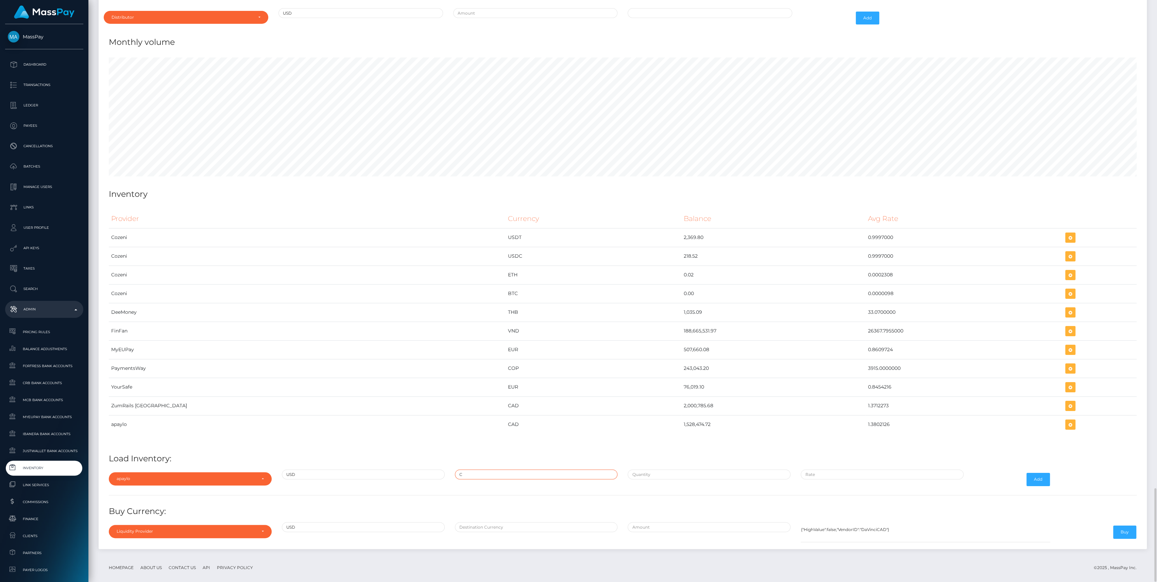
type input "CAD"
type input "$107,419.8023000"
type input "$1.3775367"
click at [652, 470] on input "$107,419.8023000" at bounding box center [709, 475] width 163 height 10
paste input "1,107,419.7700000"
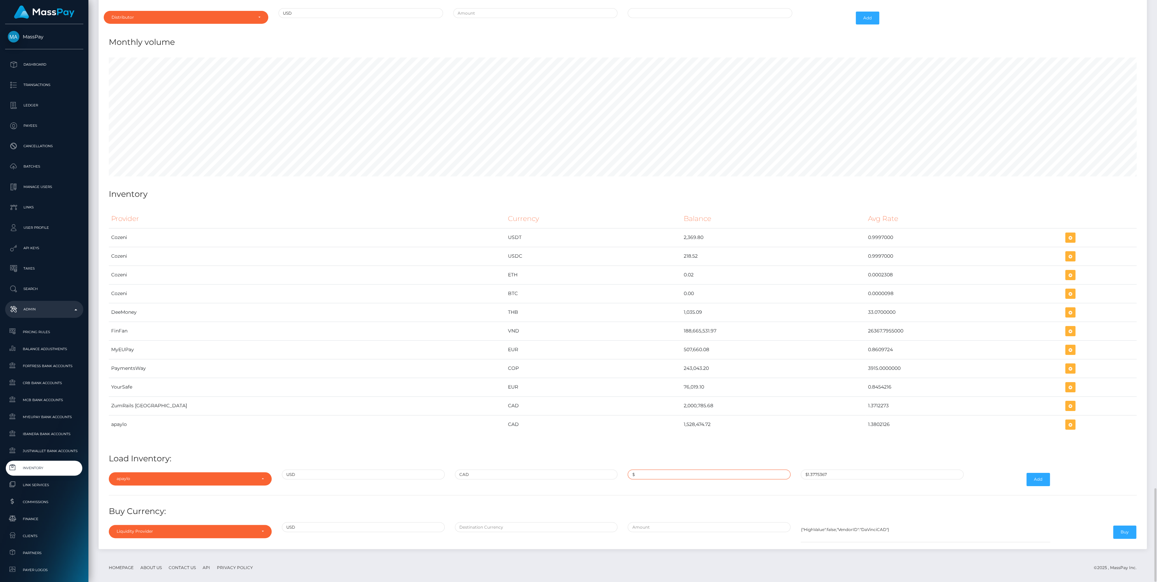
type input "$1,107,419.7700000"
paste input "1.3802126"
type input "$1.3802126"
click at [1029, 473] on button "Add" at bounding box center [1038, 479] width 23 height 13
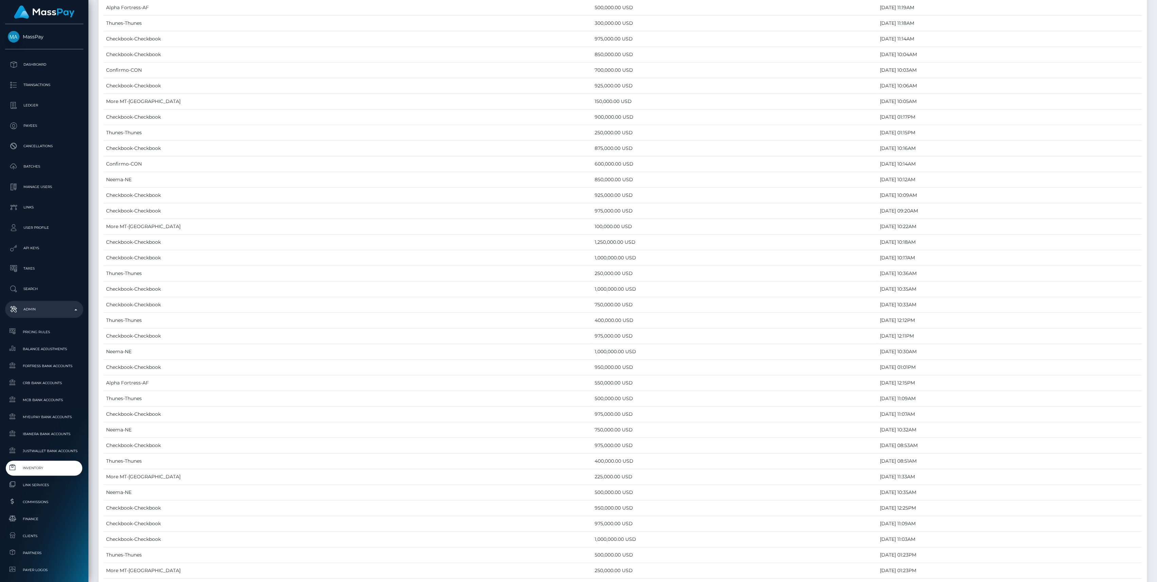
scroll to position [3040, 0]
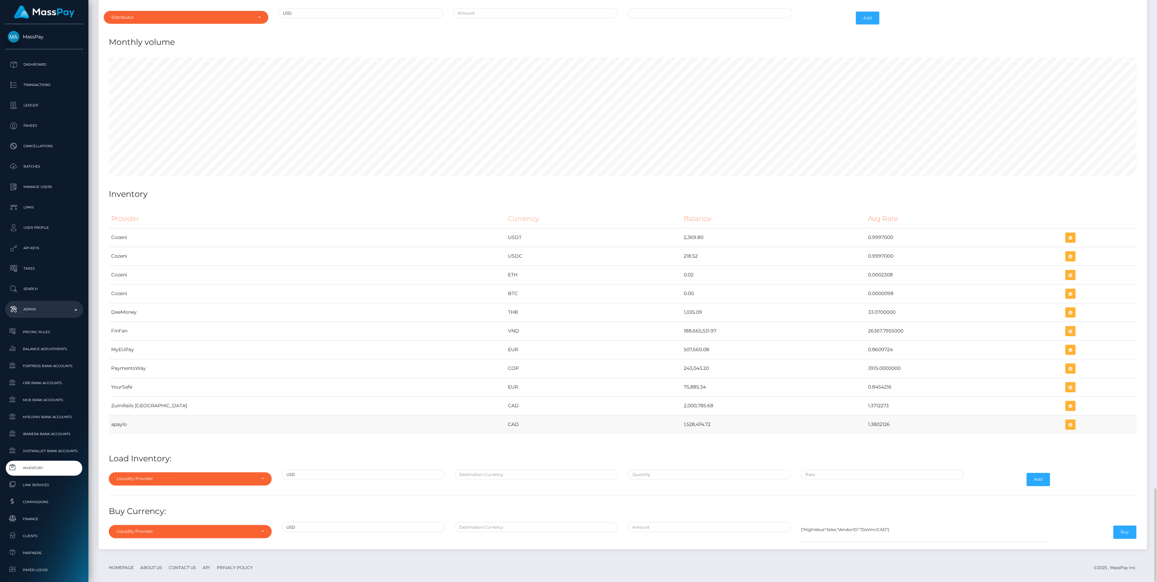
drag, startPoint x: 588, startPoint y: 414, endPoint x: 847, endPoint y: 423, distance: 259.3
click at [847, 423] on tr "apaylo CAD 1,528,474.72 1.3802126" at bounding box center [623, 424] width 1028 height 19
copy tr "1,528,474.72 1.3802126"
click at [399, 453] on h4 "Load Inventory:" at bounding box center [623, 459] width 1028 height 12
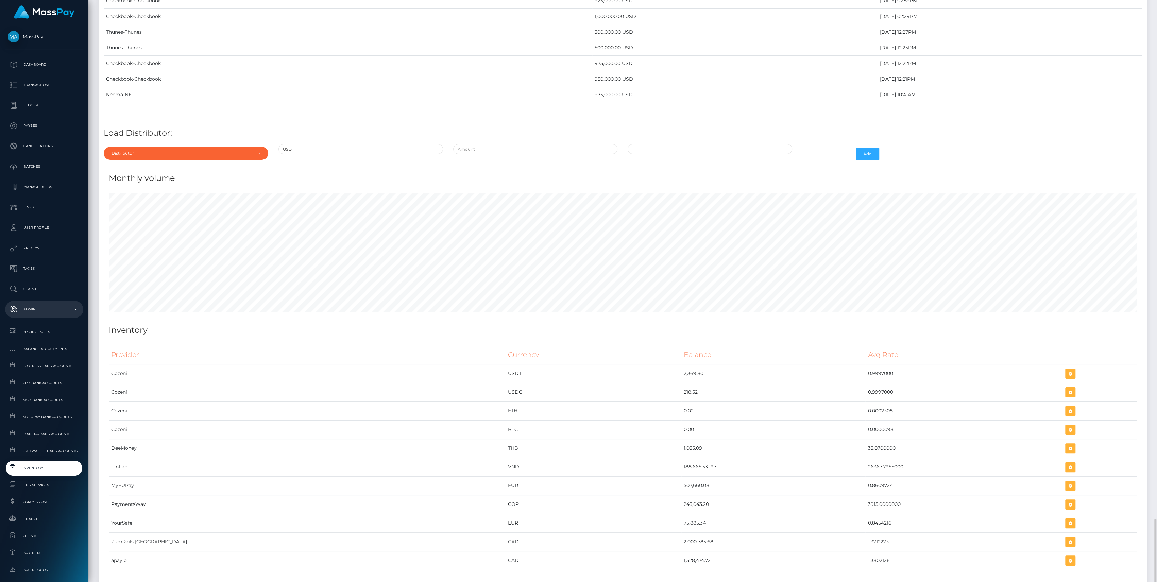
scroll to position [2949, 0]
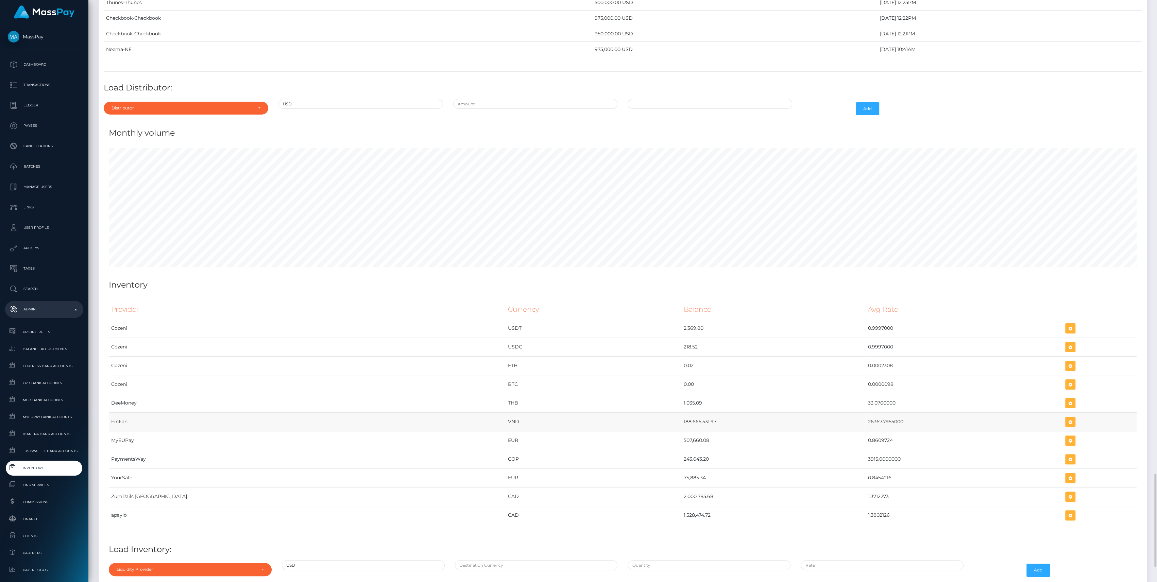
click at [682, 414] on td "188,665,531.97" at bounding box center [774, 422] width 184 height 19
copy td "188,665,531.97"
drag, startPoint x: 856, startPoint y: 415, endPoint x: 591, endPoint y: 417, distance: 264.9
click at [591, 417] on tr "FinFan VND 188,665,531.97 26367.7955000" at bounding box center [623, 422] width 1028 height 19
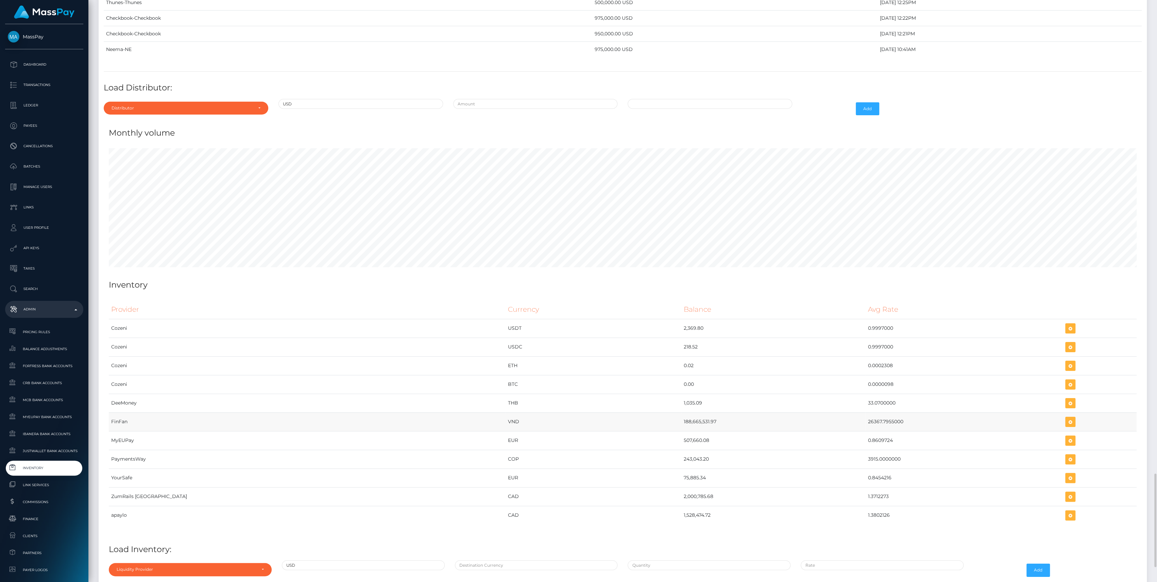
copy tr "188,665,531.97 26367.7955000"
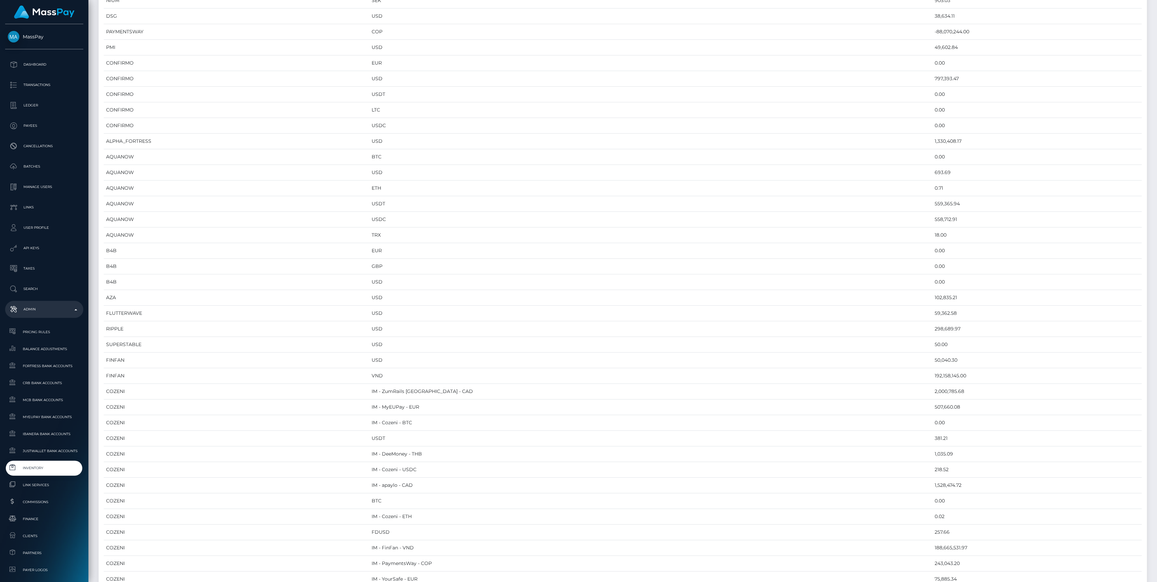
scroll to position [0, 0]
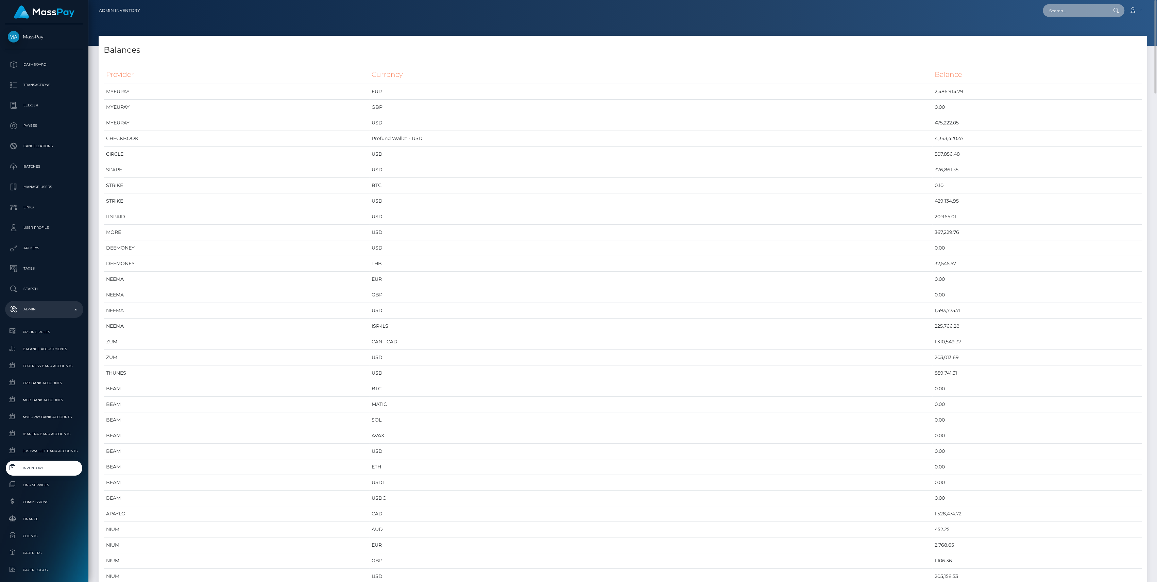
click at [1075, 10] on input "text" at bounding box center [1075, 10] width 64 height 13
paste input "$6,022"
type input "$6,022"
drag, startPoint x: 1066, startPoint y: 11, endPoint x: 906, endPoint y: 10, distance: 160.2
click at [906, 10] on div "$6,022 Loading... Loading... Account Edit Profile Logout" at bounding box center [646, 10] width 1001 height 14
